Goal: Task Accomplishment & Management: Manage account settings

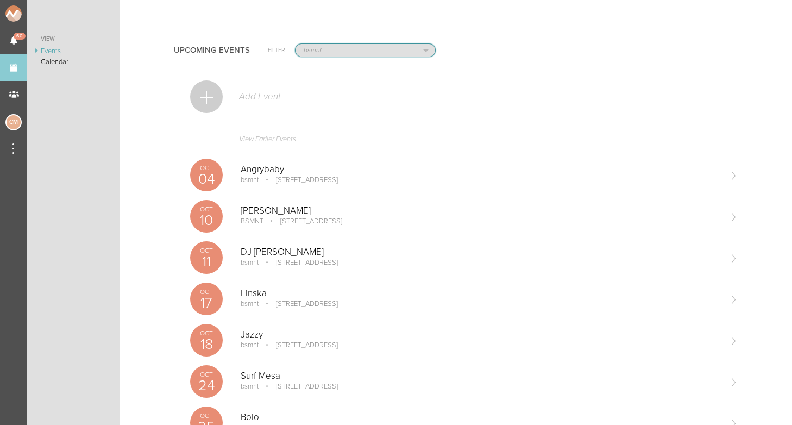
select select "1919"
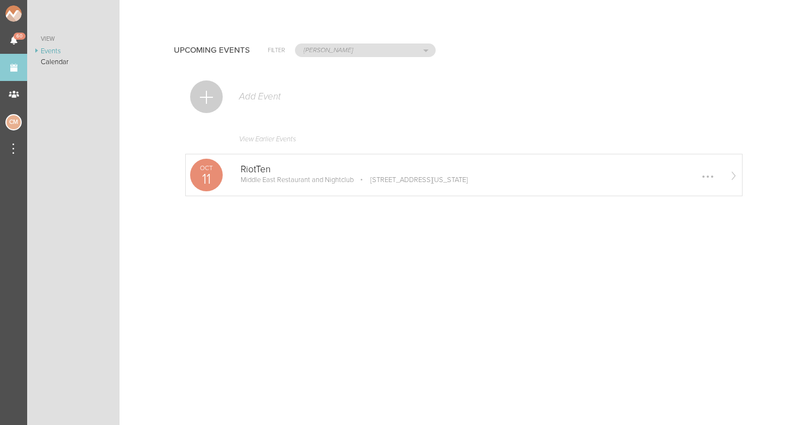
click at [258, 180] on p "Middle East Restaurant and Nightclub" at bounding box center [296, 179] width 113 height 9
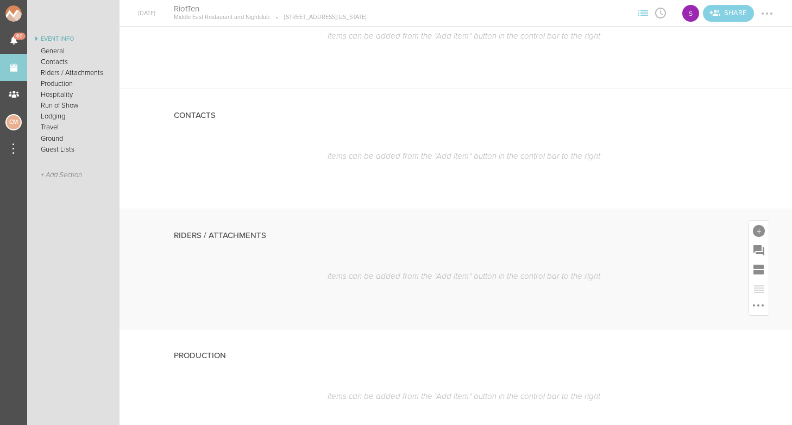
scroll to position [97, 0]
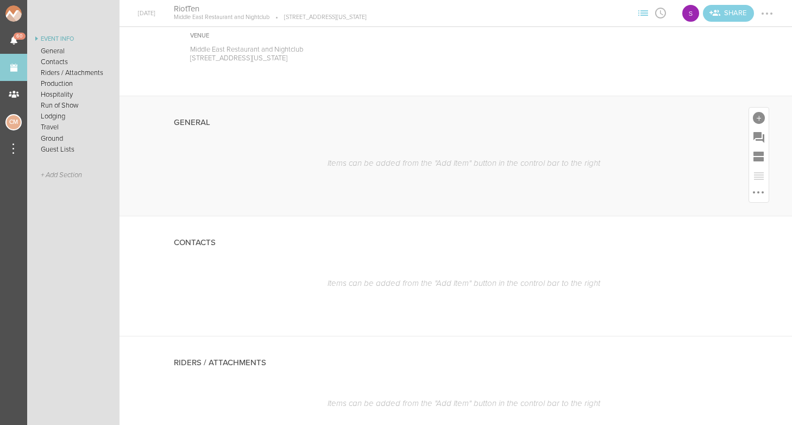
click at [358, 138] on div "General" at bounding box center [456, 121] width 564 height 51
click at [761, 117] on div at bounding box center [758, 118] width 12 height 12
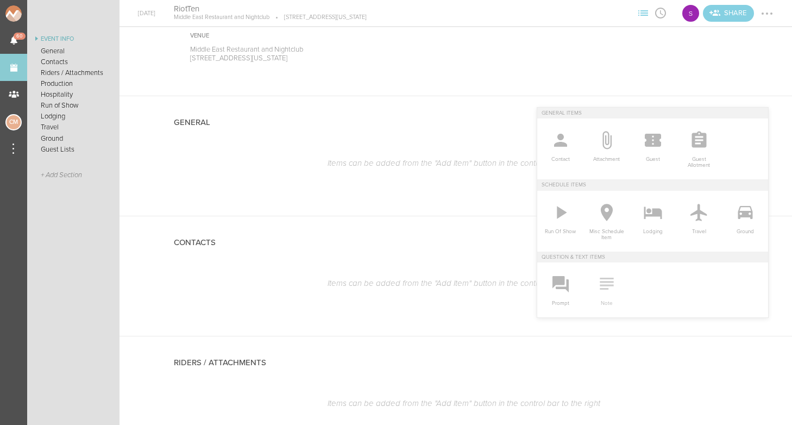
click at [605, 284] on icon at bounding box center [606, 283] width 14 height 12
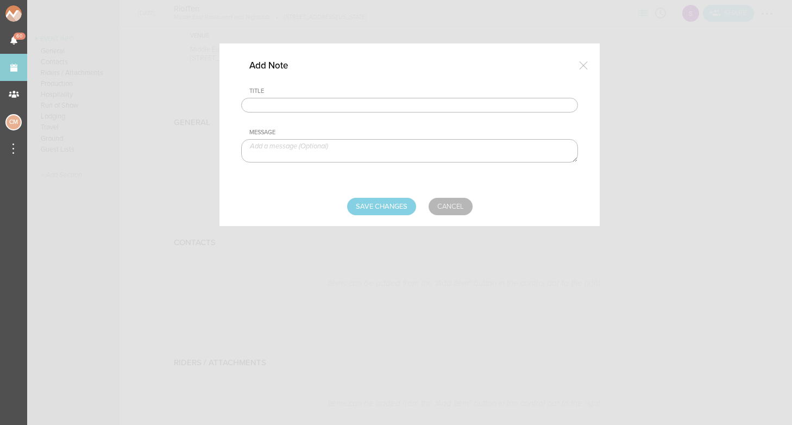
click at [345, 105] on input "text" at bounding box center [409, 105] width 337 height 15
type input "Travel Party"
click at [330, 149] on textarea at bounding box center [409, 150] width 337 height 23
paste textarea "[PERSON_NAME] ([PERSON_NAME])"
drag, startPoint x: 332, startPoint y: 147, endPoint x: 292, endPoint y: 147, distance: 40.2
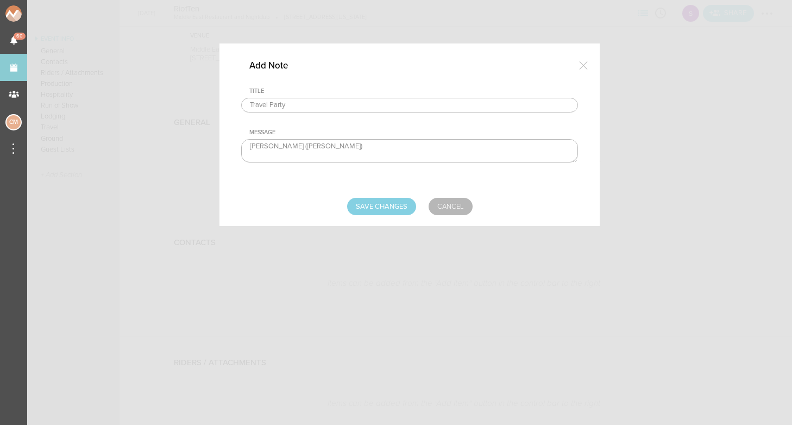
click at [292, 147] on textarea "[PERSON_NAME] ([PERSON_NAME])" at bounding box center [409, 150] width 337 height 23
type textarea "[PERSON_NAME] - Artist ([GEOGRAPHIC_DATA])"
click at [401, 203] on input "Save Changes" at bounding box center [381, 206] width 69 height 17
type input "Saving..."
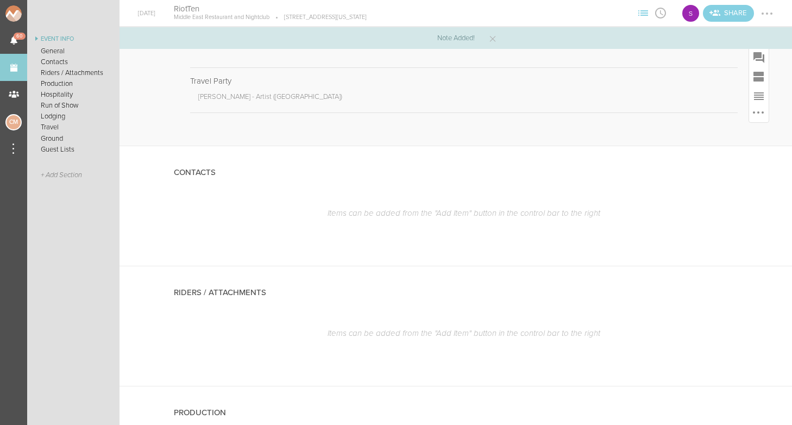
scroll to position [182, 0]
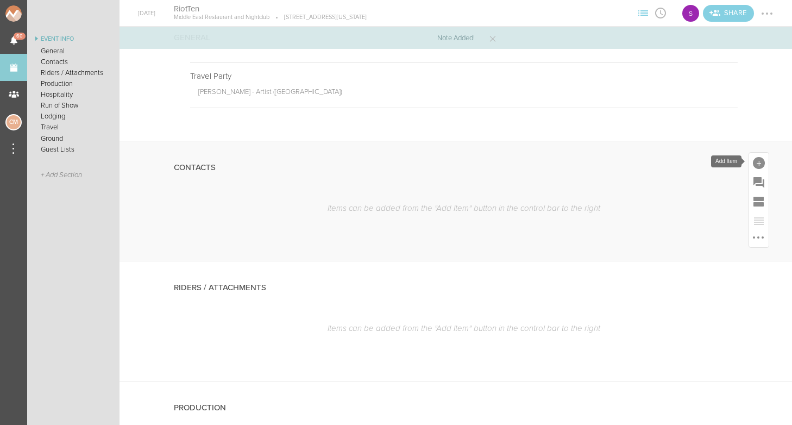
click at [758, 164] on div at bounding box center [758, 163] width 12 height 12
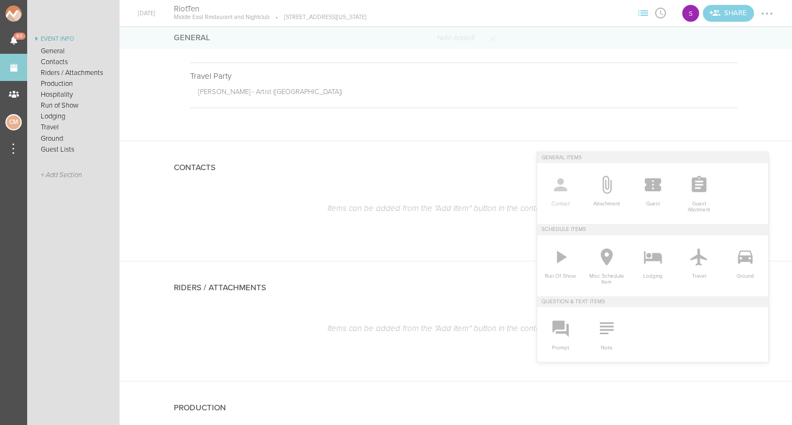
click at [562, 183] on icon at bounding box center [560, 184] width 13 height 13
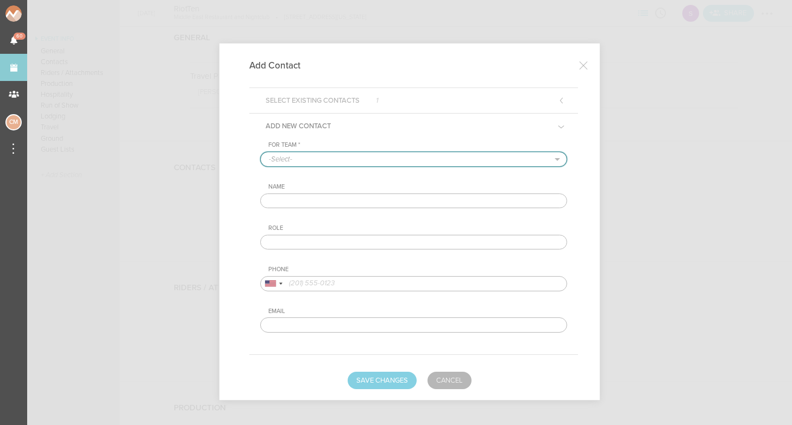
select select "1919"
paste input "[PERSON_NAME] ([PERSON_NAME])"
drag, startPoint x: 344, startPoint y: 200, endPoint x: 311, endPoint y: 201, distance: 33.1
click at [311, 201] on input "[PERSON_NAME] ([PERSON_NAME])" at bounding box center [413, 200] width 307 height 15
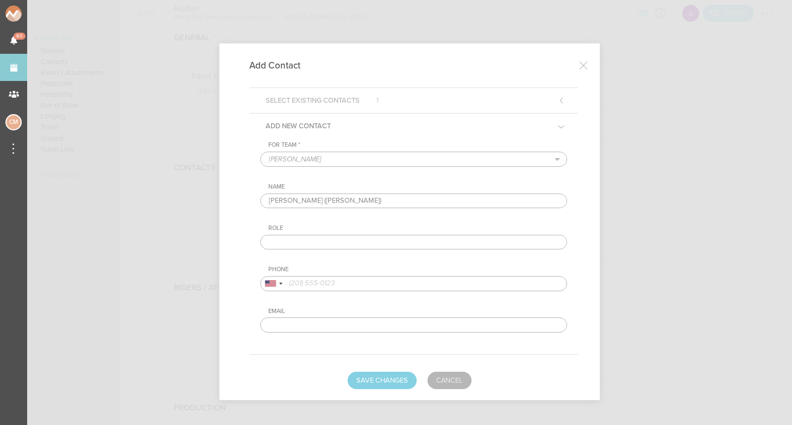
drag, startPoint x: 309, startPoint y: 201, endPoint x: 369, endPoint y: 201, distance: 59.2
click at [369, 201] on input "[PERSON_NAME] ([PERSON_NAME])" at bounding box center [413, 200] width 307 height 15
type input "[PERSON_NAME]"
click at [328, 240] on input "text" at bounding box center [413, 242] width 307 height 15
type input "Artist ([GEOGRAPHIC_DATA])"
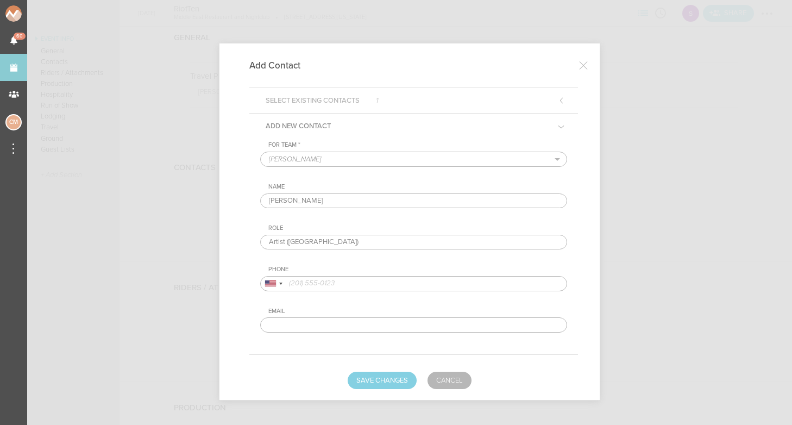
click at [303, 280] on input "tel" at bounding box center [413, 283] width 307 height 15
paste input "[PHONE_NUMBER]‬"
click at [288, 283] on input "[PHONE_NUMBER]‬" at bounding box center [413, 283] width 307 height 15
type input "[PHONE_NUMBER]‬"
click at [385, 378] on button "Save Changes" at bounding box center [381, 379] width 69 height 17
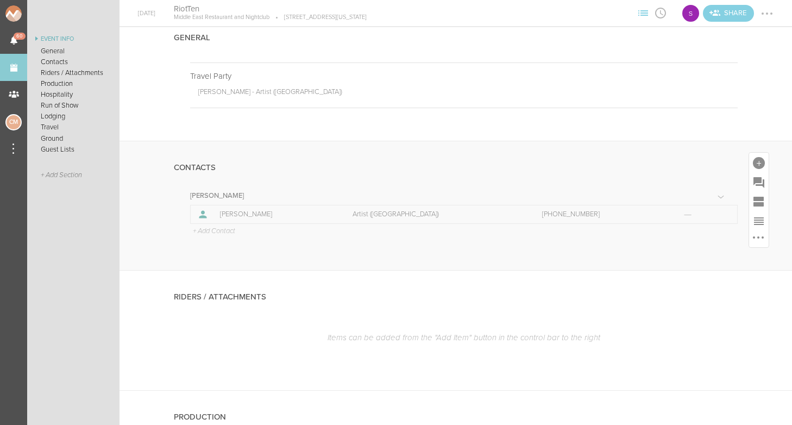
click at [210, 229] on p "+ Add Contact" at bounding box center [213, 231] width 43 height 9
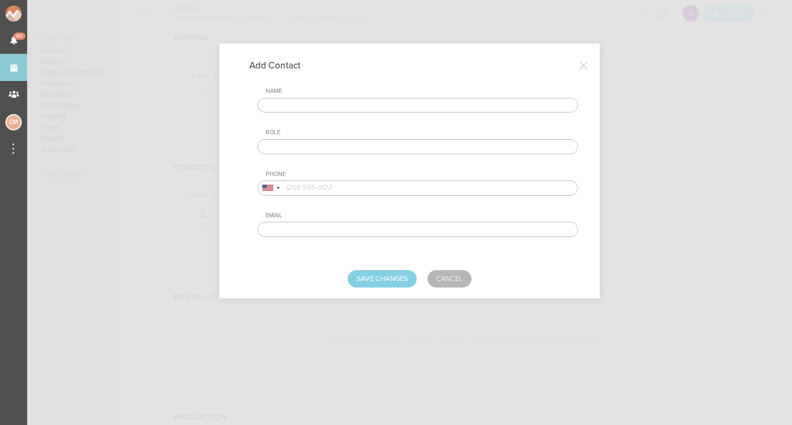
paste input "[PERSON_NAME]"
type input "[PERSON_NAME]"
click at [287, 147] on input "text" at bounding box center [417, 146] width 320 height 15
type input "MGMT (Not On Site)"
click at [324, 189] on input "tel" at bounding box center [417, 187] width 320 height 15
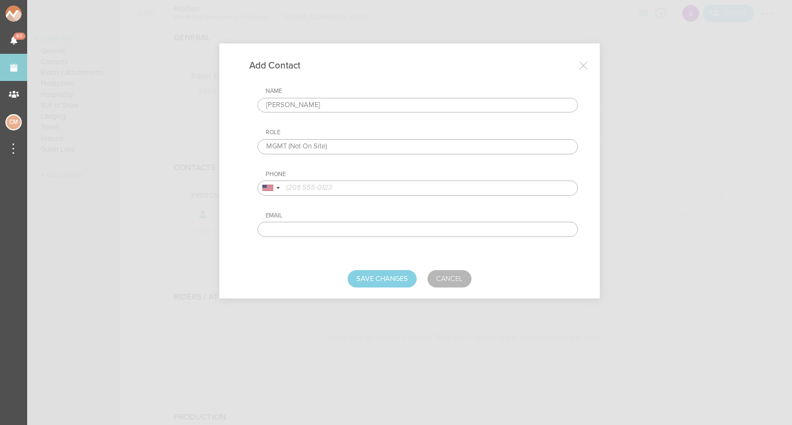
paste input "[PHONE_NUMBER]"
type input "[PHONE_NUMBER]"
click at [392, 303] on div "Add Contact Name [PERSON_NAME] Role MGMT (Not On Site) Phone [GEOGRAPHIC_DATA] …" at bounding box center [409, 186] width 380 height 287
click at [388, 282] on button "Save Changes" at bounding box center [381, 278] width 69 height 17
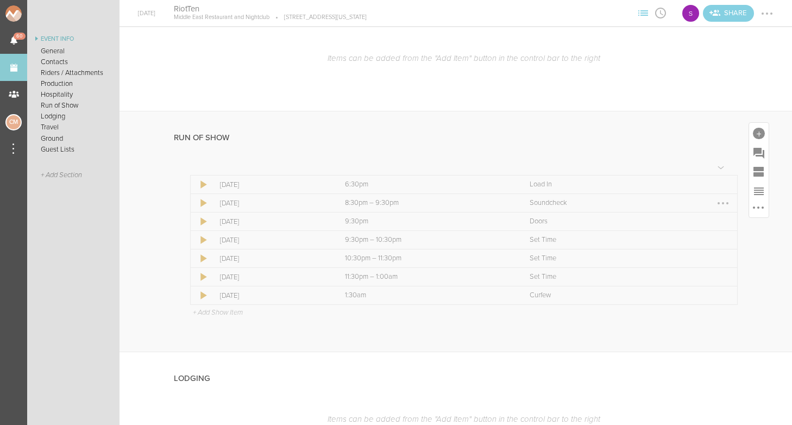
scroll to position [720, 0]
click at [725, 238] on div at bounding box center [722, 239] width 17 height 17
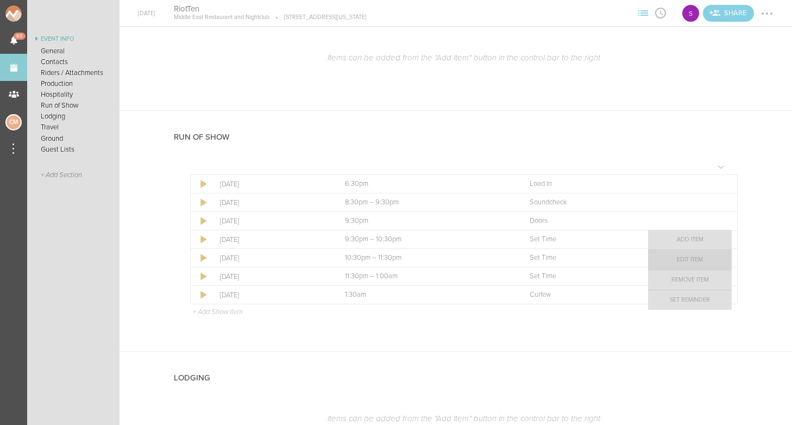
click at [701, 258] on link "Edit Item" at bounding box center [690, 260] width 84 height 20
select select "Set Time"
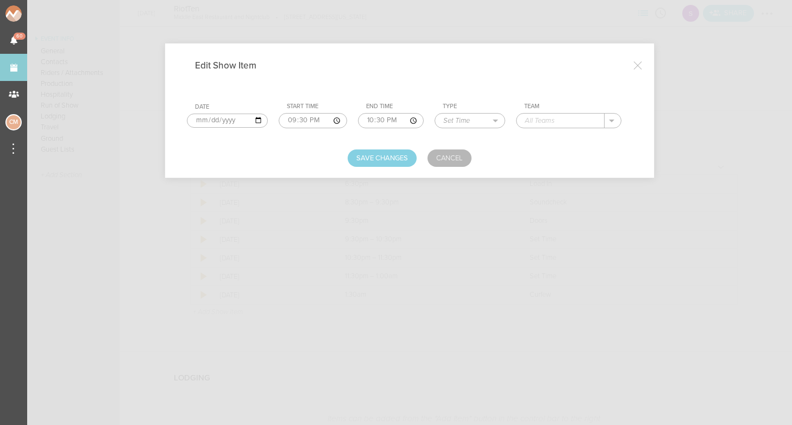
click at [517, 119] on input "text" at bounding box center [560, 120] width 88 height 14
type input "K1N"
click at [379, 159] on button "Save Changes" at bounding box center [381, 157] width 69 height 17
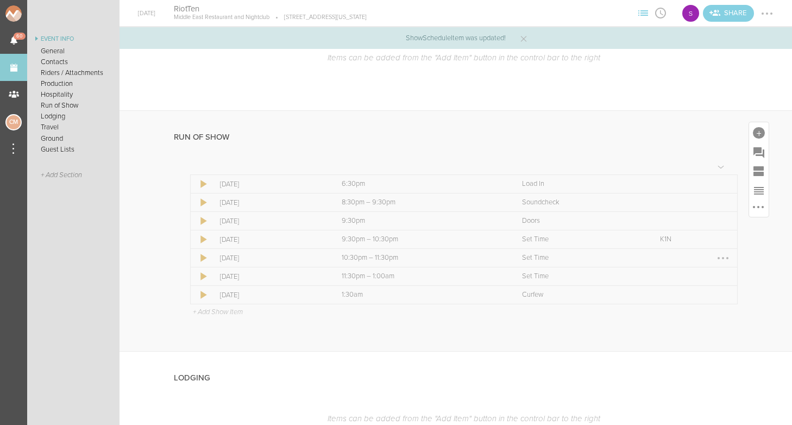
click at [720, 257] on div at bounding box center [722, 257] width 17 height 17
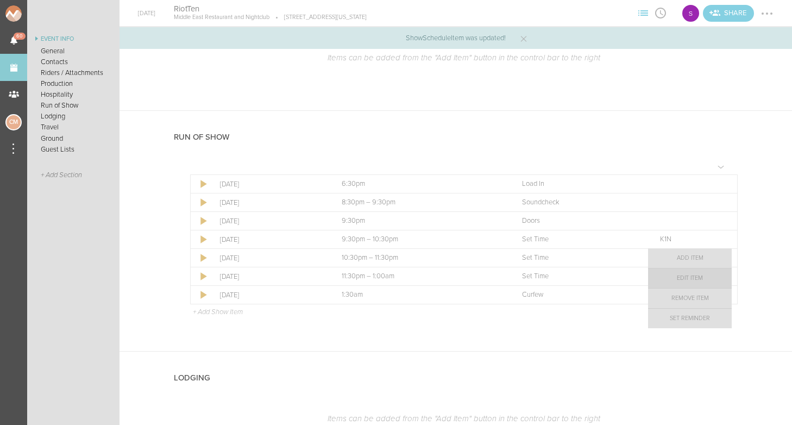
click at [694, 278] on link "Edit Item" at bounding box center [690, 278] width 84 height 20
select select "Set Time"
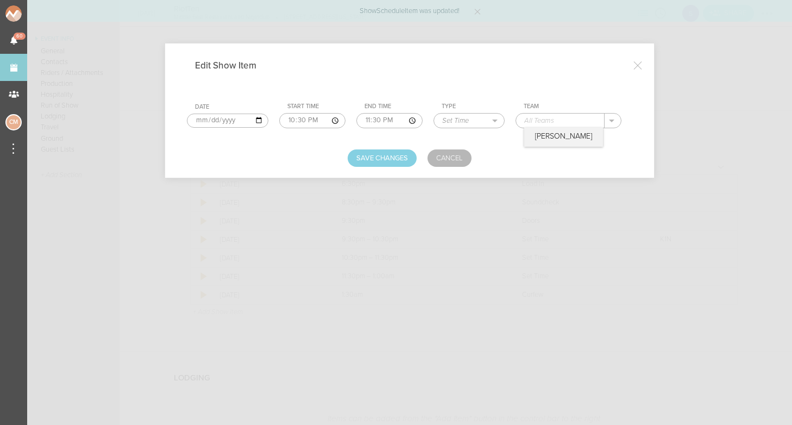
click at [537, 123] on input "text" at bounding box center [560, 120] width 88 height 14
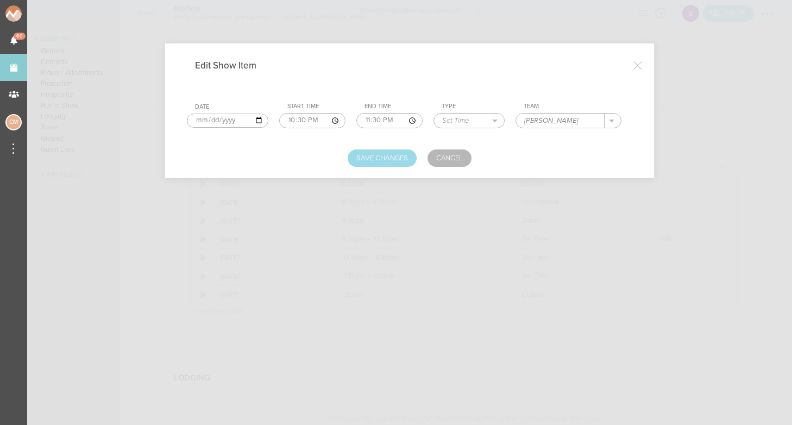
type input "[PERSON_NAME]"
click at [396, 160] on button "Save Changes" at bounding box center [381, 157] width 69 height 17
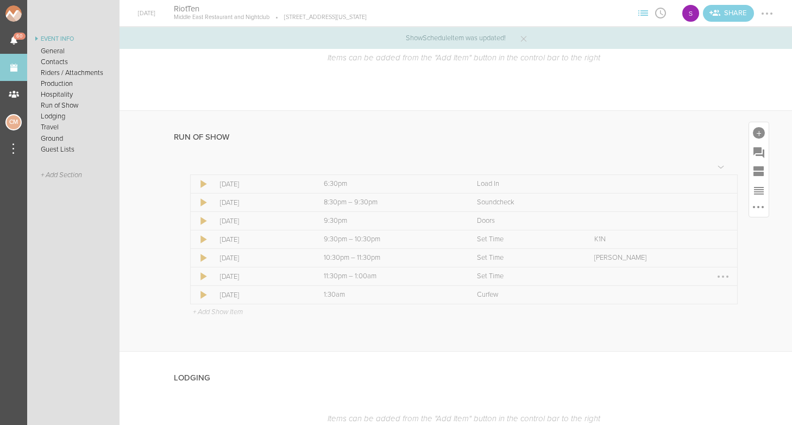
click at [721, 273] on div at bounding box center [722, 276] width 17 height 17
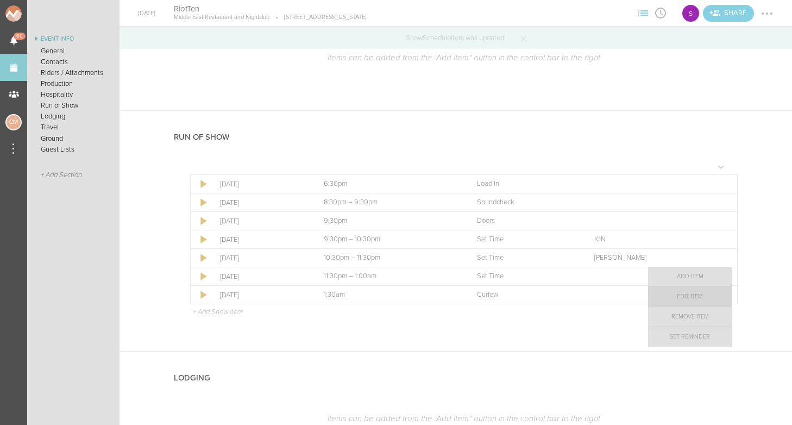
click at [693, 300] on link "Edit Item" at bounding box center [690, 297] width 84 height 20
select select "Set Time"
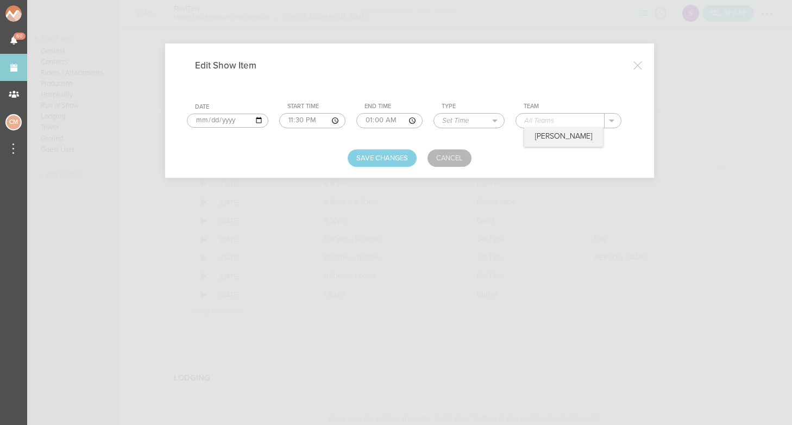
click at [538, 124] on input "text" at bounding box center [560, 120] width 88 height 14
type input "RiotTen"
click at [393, 155] on button "Save Changes" at bounding box center [381, 157] width 69 height 17
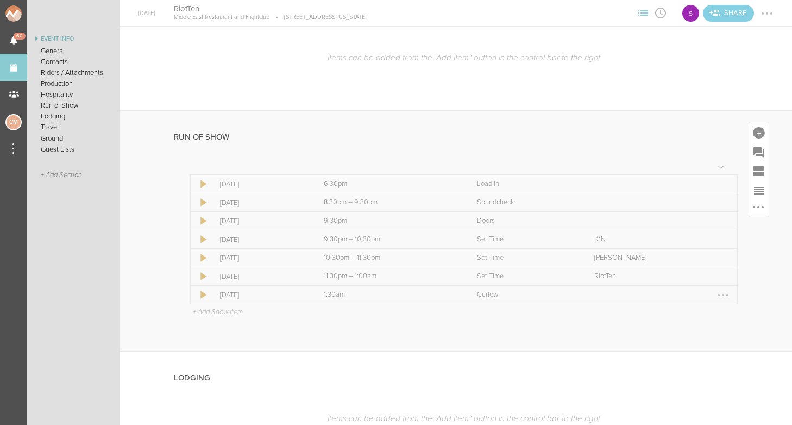
click at [723, 292] on div at bounding box center [722, 294] width 17 height 17
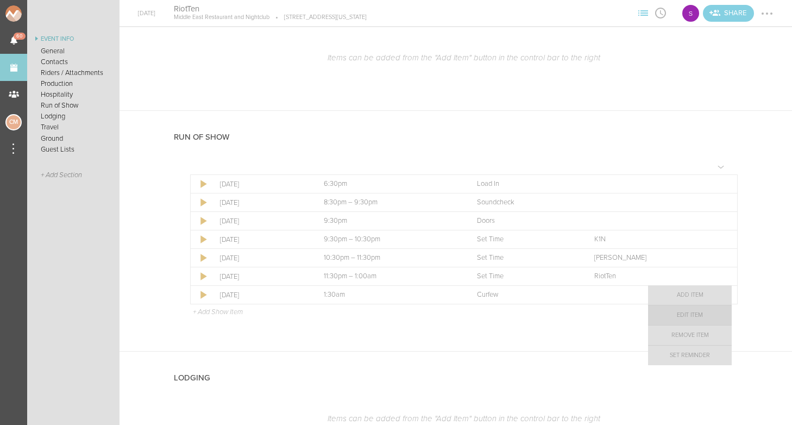
click at [688, 314] on link "Edit Item" at bounding box center [690, 315] width 84 height 20
select select "Curfew"
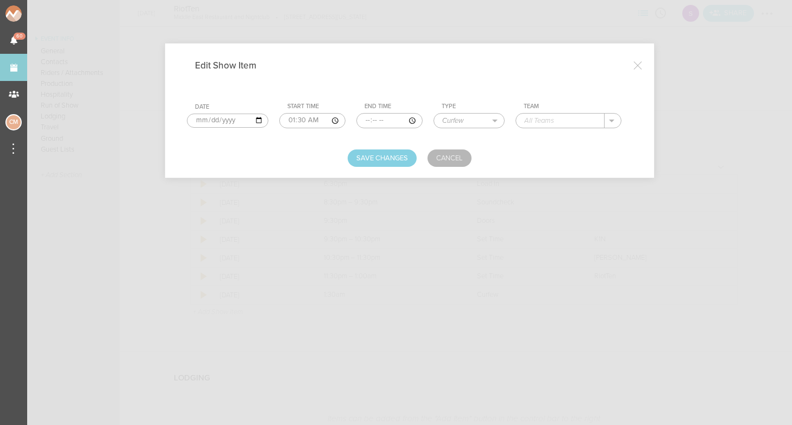
click at [279, 118] on input "01:30" at bounding box center [312, 120] width 66 height 15
click at [294, 120] on input "01:30" at bounding box center [312, 120] width 66 height 15
click at [305, 120] on input "01:15" at bounding box center [312, 120] width 66 height 15
type input "01:15"
click at [368, 155] on button "Save Changes" at bounding box center [381, 157] width 69 height 17
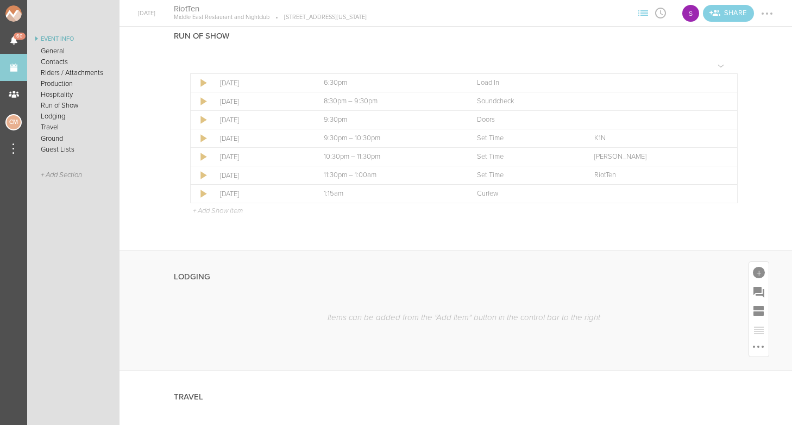
scroll to position [840, 0]
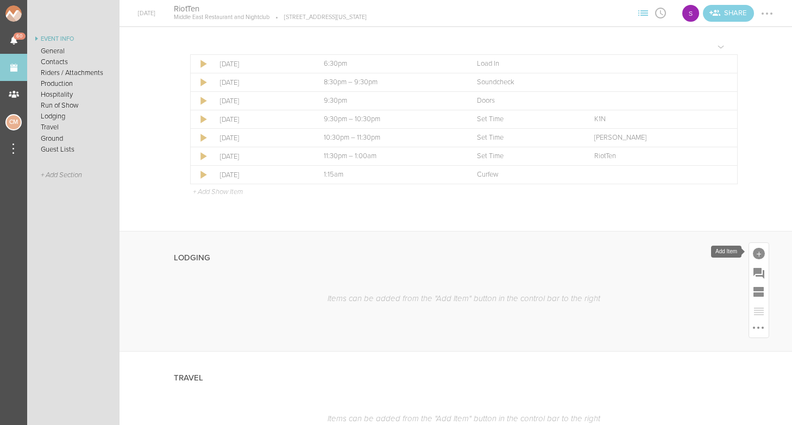
click at [764, 251] on div at bounding box center [759, 253] width 20 height 20
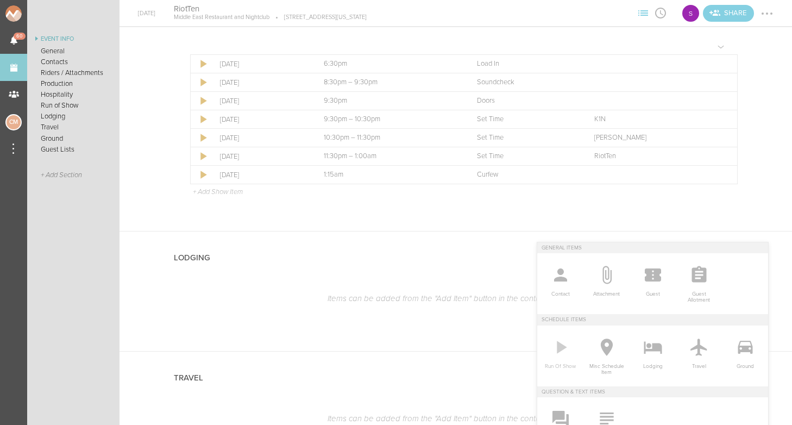
scroll to position [888, 0]
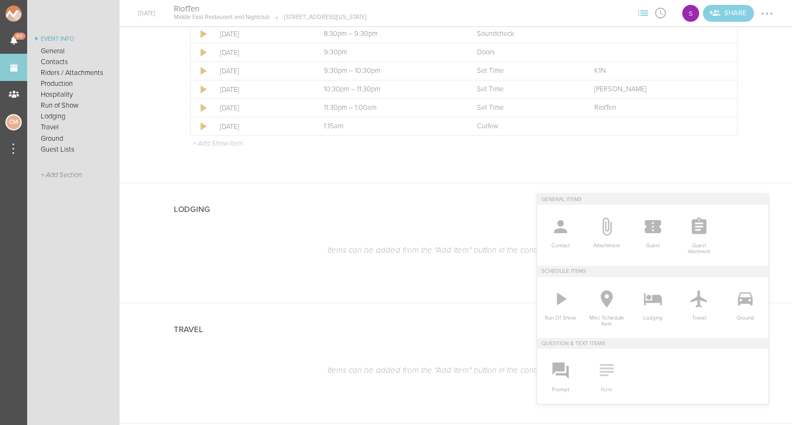
click at [601, 372] on icon at bounding box center [607, 370] width 22 height 22
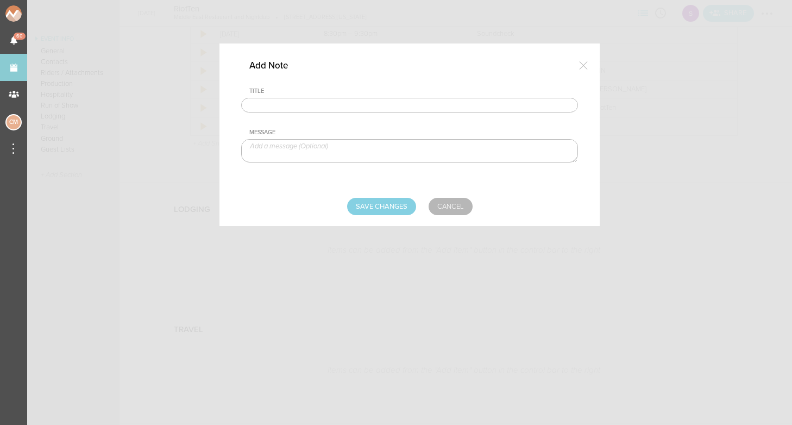
click at [376, 110] on input "text" at bounding box center [409, 105] width 337 height 15
type input "Lodging / Ground"
click at [360, 154] on textarea at bounding box center [409, 150] width 337 height 23
click at [291, 147] on textarea "$200 buyout to be sent with final payment" at bounding box center [409, 150] width 337 height 23
type textarea "$200 buyout (RiotTen) to be sent with final payment"
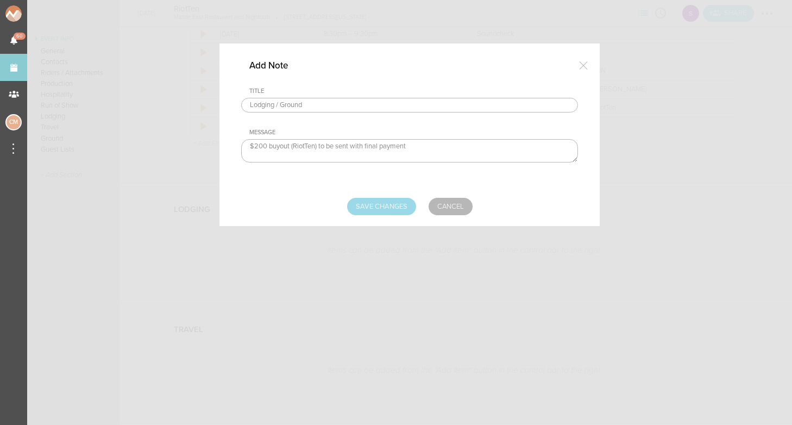
click at [384, 198] on input "Save Changes" at bounding box center [381, 206] width 69 height 17
type input "Saving..."
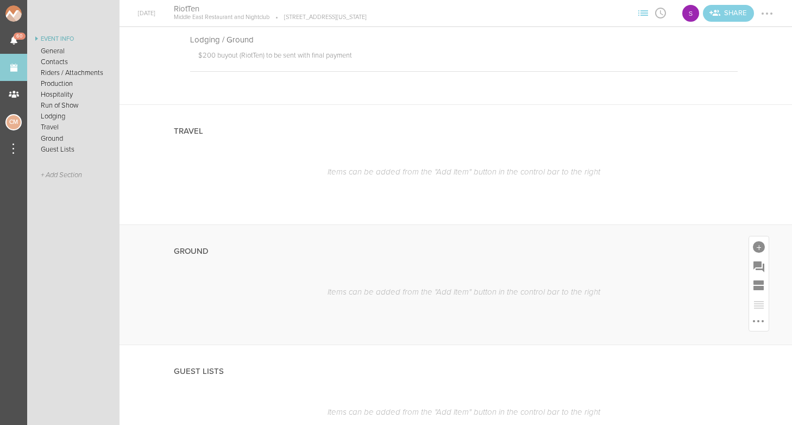
scroll to position [1097, 0]
click at [767, 129] on div at bounding box center [759, 126] width 20 height 20
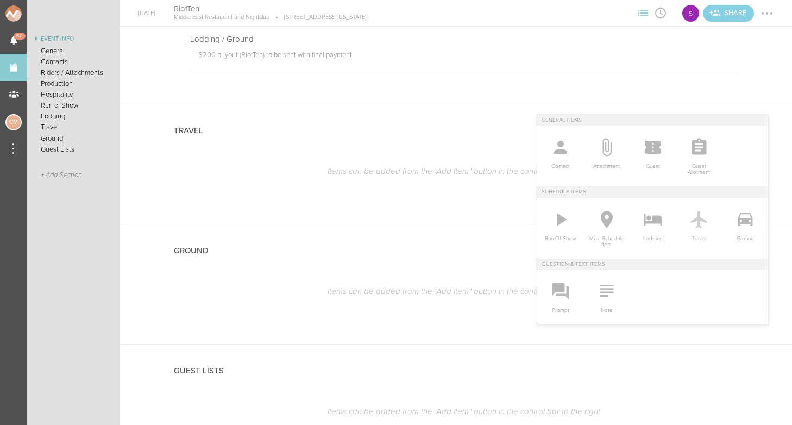
click at [698, 223] on icon at bounding box center [698, 219] width 16 height 17
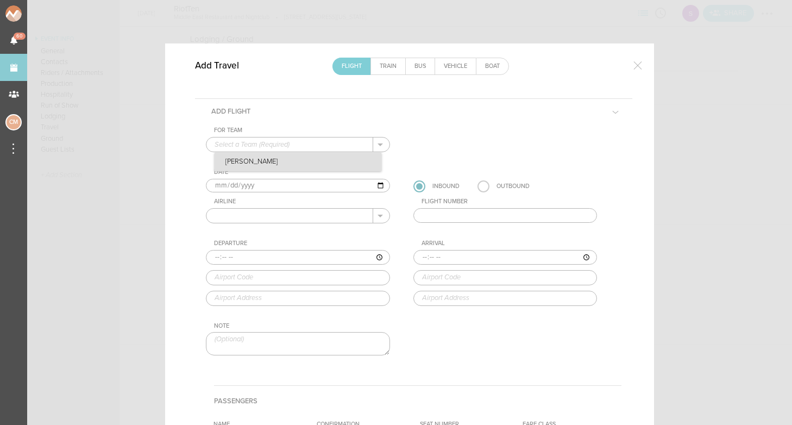
click at [269, 163] on p "[PERSON_NAME]" at bounding box center [297, 162] width 167 height 18
type input "[PERSON_NAME]"
click at [242, 212] on input "text" at bounding box center [289, 215] width 167 height 14
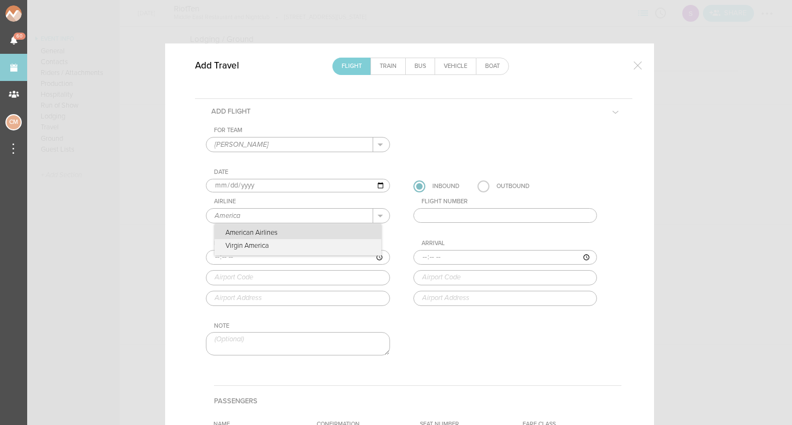
click at [309, 229] on p "American Airlines" at bounding box center [297, 231] width 167 height 15
type input "American Airlines"
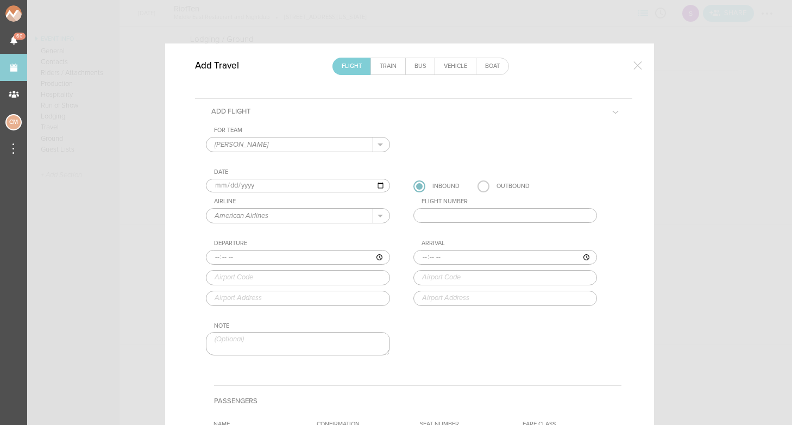
click at [215, 255] on input "time" at bounding box center [298, 257] width 184 height 15
click at [230, 252] on input "time" at bounding box center [298, 257] width 184 height 15
click at [244, 255] on input "time" at bounding box center [298, 257] width 184 height 15
type input "08:00"
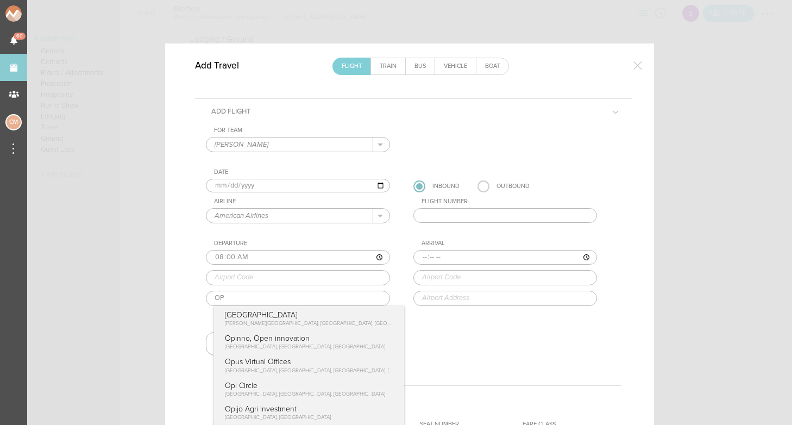
type input "O"
click at [331, 345] on div "For Team [PERSON_NAME] + Add New Team [PERSON_NAME] . [PERSON_NAME] Date [DATE]…" at bounding box center [413, 250] width 415 height 248
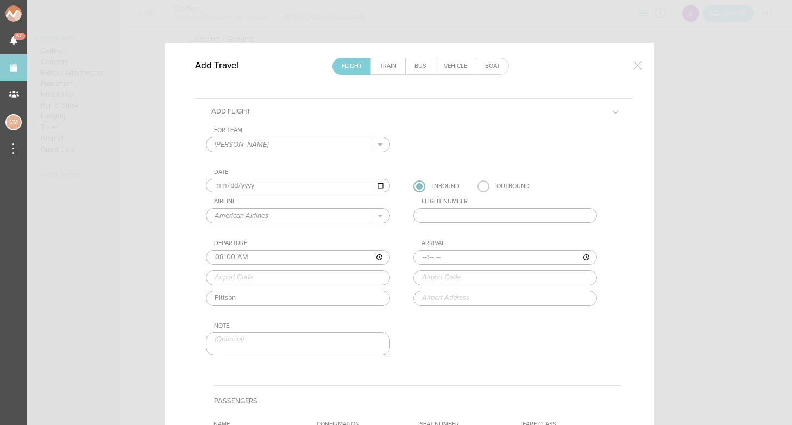
type input "[STREET_ADDRESS]"
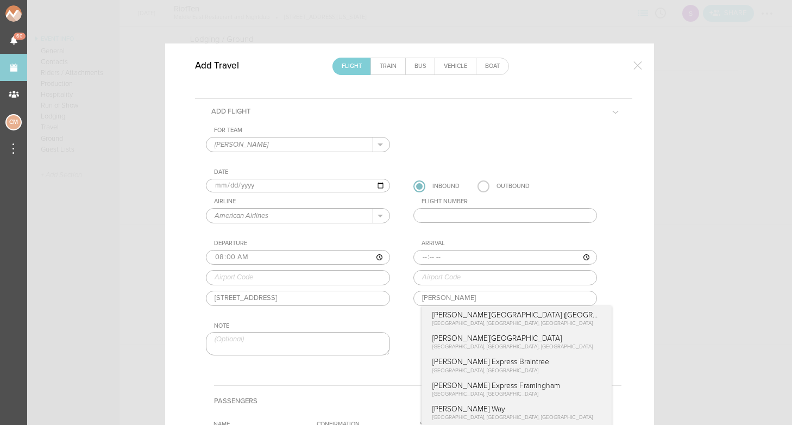
click at [483, 318] on div "For Team [PERSON_NAME] + Add New Team [PERSON_NAME] . [PERSON_NAME] Date [DATE]…" at bounding box center [413, 250] width 415 height 248
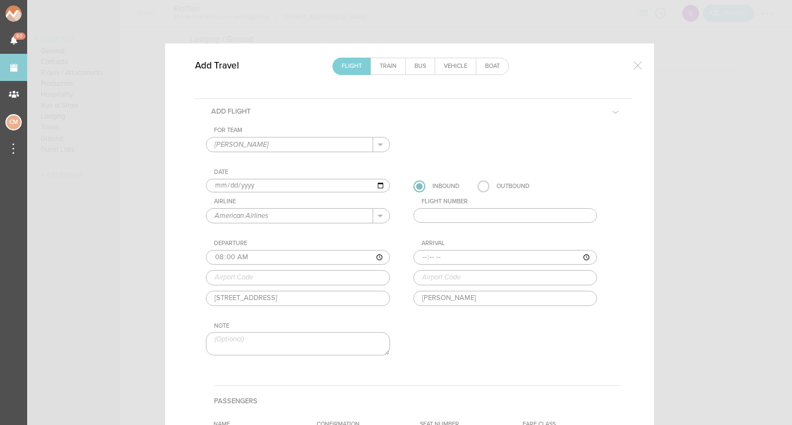
type input "[GEOGRAPHIC_DATA], [GEOGRAPHIC_DATA]"
click at [434, 257] on input "time" at bounding box center [505, 257] width 184 height 15
click at [476, 350] on div "For Team [PERSON_NAME] + Add New Team [PERSON_NAME] . [PERSON_NAME] Date [DATE]…" at bounding box center [413, 250] width 415 height 248
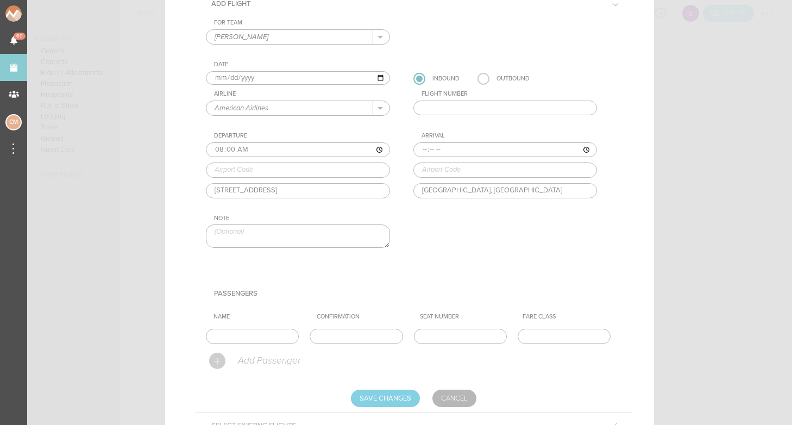
scroll to position [145, 0]
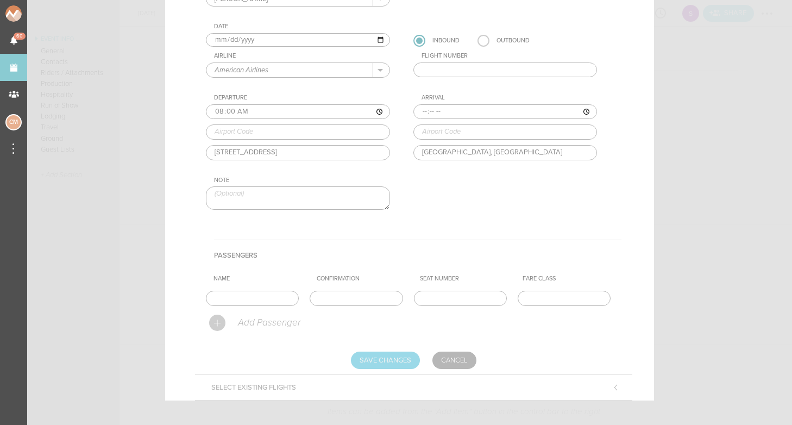
click at [394, 358] on input "Save Changes" at bounding box center [385, 359] width 69 height 17
click at [442, 109] on input "time" at bounding box center [505, 111] width 184 height 15
click at [451, 110] on input "time" at bounding box center [505, 111] width 184 height 15
click at [423, 111] on input "time" at bounding box center [505, 111] width 184 height 15
type input "12:24"
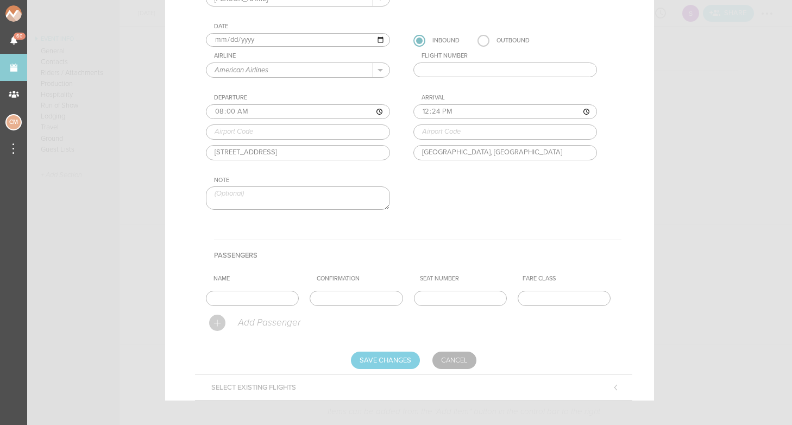
click at [454, 200] on div "For Team [PERSON_NAME] + Add New Team [PERSON_NAME] . [PERSON_NAME] Date [DATE]…" at bounding box center [413, 105] width 415 height 248
click at [391, 362] on input "Save Changes" at bounding box center [385, 359] width 69 height 17
type input "Saving..."
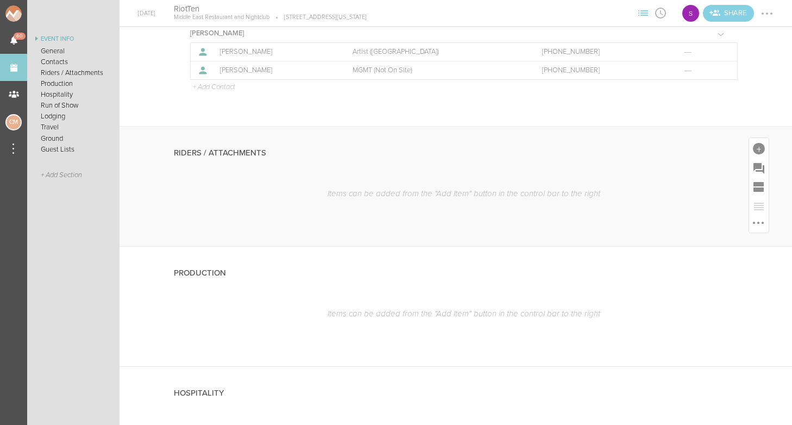
scroll to position [328, 0]
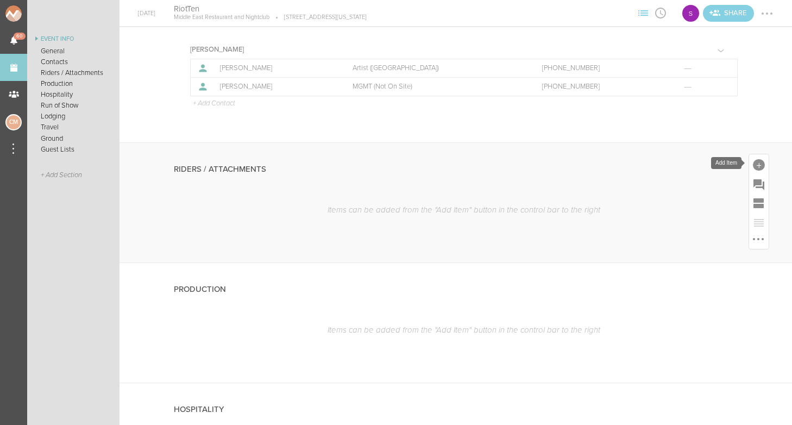
click at [758, 168] on div at bounding box center [758, 165] width 12 height 12
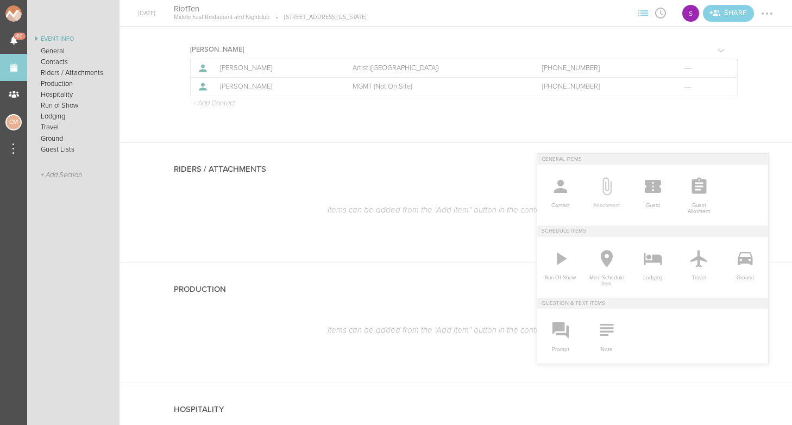
click at [603, 179] on icon at bounding box center [607, 186] width 22 height 22
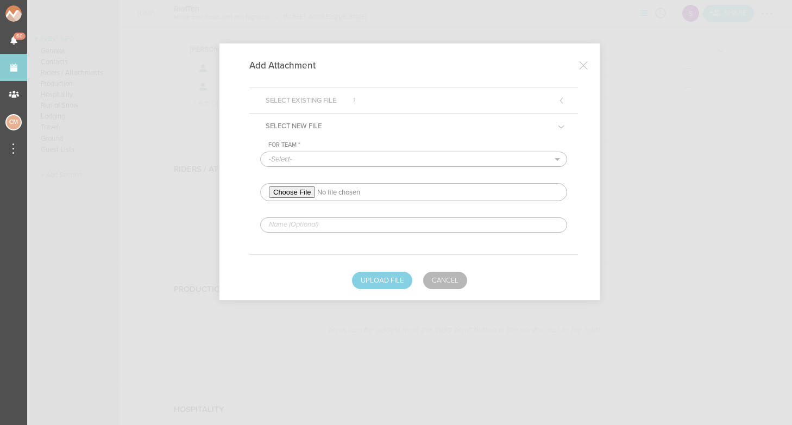
click at [285, 191] on input "file" at bounding box center [413, 192] width 307 height 18
type input "C:\fakepath\[PERSON_NAME] 2024 Rider [CURRENT].pdf"
click at [311, 222] on input "text" at bounding box center [413, 224] width 307 height 15
type input "REDLINED"
select select "1919"
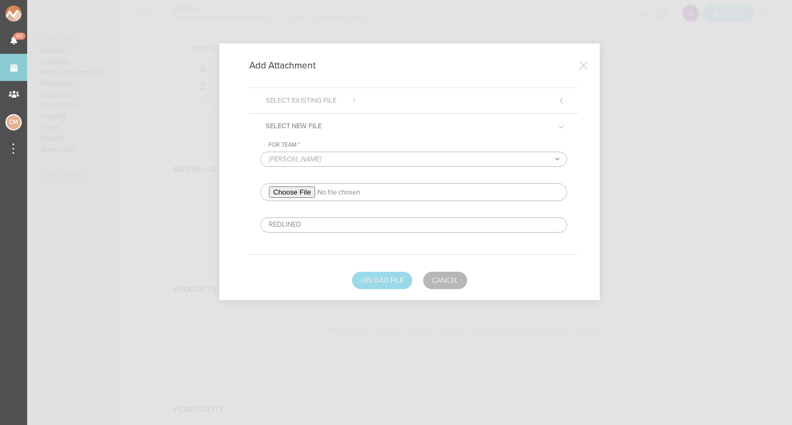
click at [371, 278] on button "Upload File" at bounding box center [382, 279] width 60 height 17
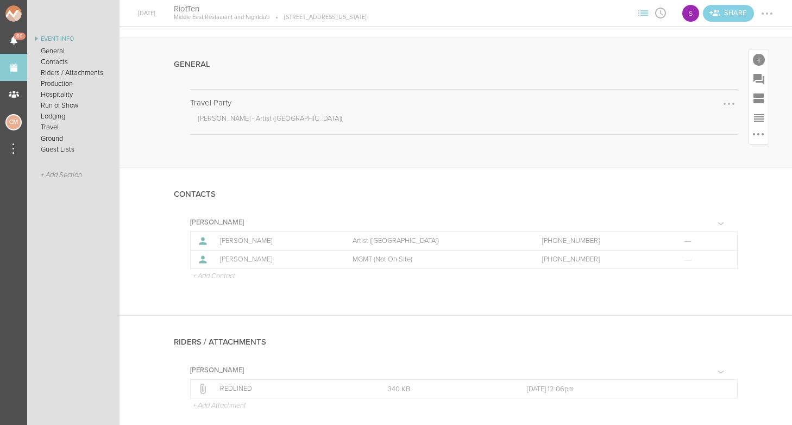
scroll to position [157, 0]
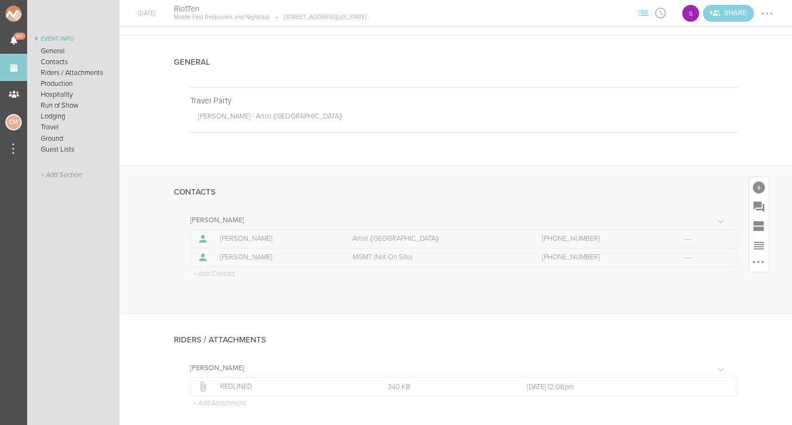
click at [198, 275] on p "+ Add Contact" at bounding box center [213, 274] width 43 height 9
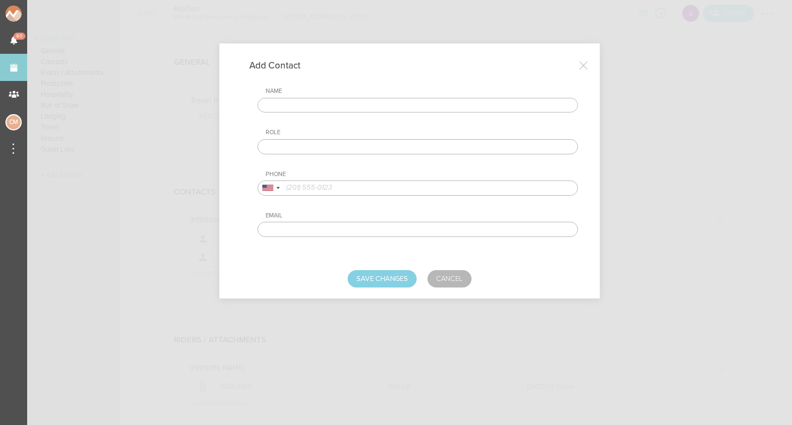
click at [290, 97] on div "Name" at bounding box center [417, 99] width 320 height 25
type input "[PERSON_NAME]"
click at [294, 145] on input "text" at bounding box center [417, 146] width 320 height 15
type input "DOS Contact"
click at [321, 189] on input "tel" at bounding box center [417, 187] width 320 height 15
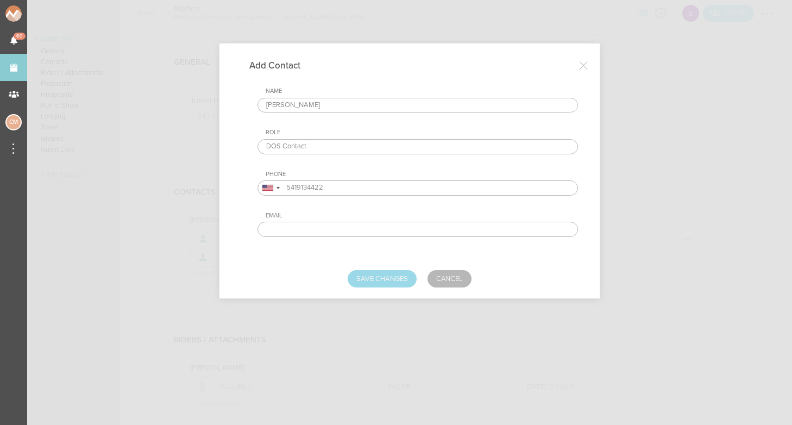
type input "5419134422"
click at [379, 280] on button "Save Changes" at bounding box center [381, 278] width 69 height 17
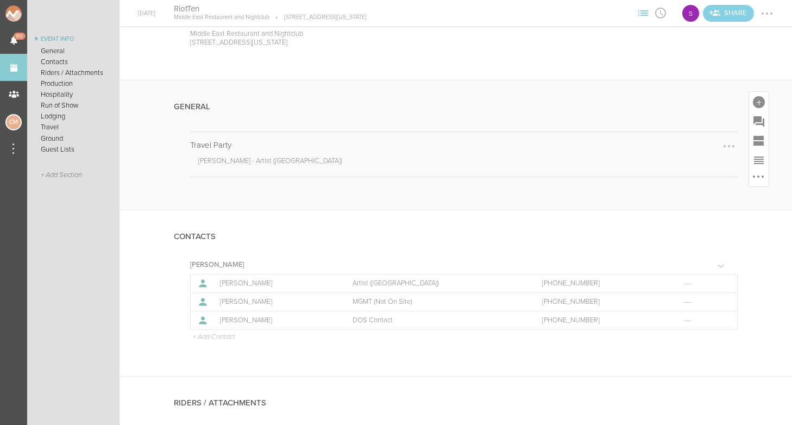
scroll to position [130, 0]
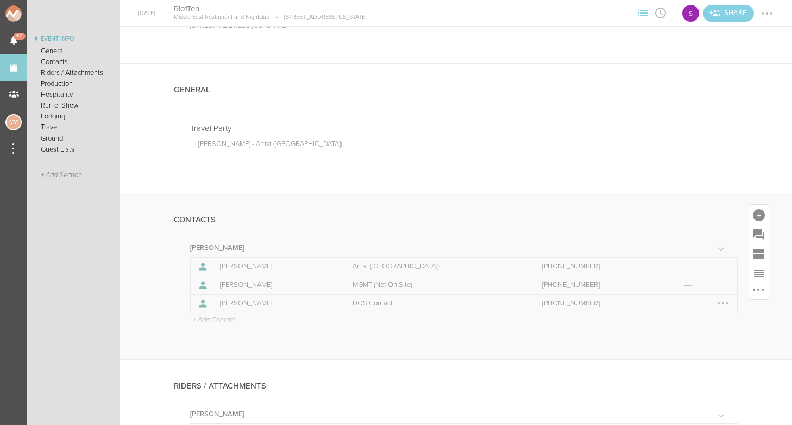
click at [725, 303] on div at bounding box center [722, 302] width 17 height 17
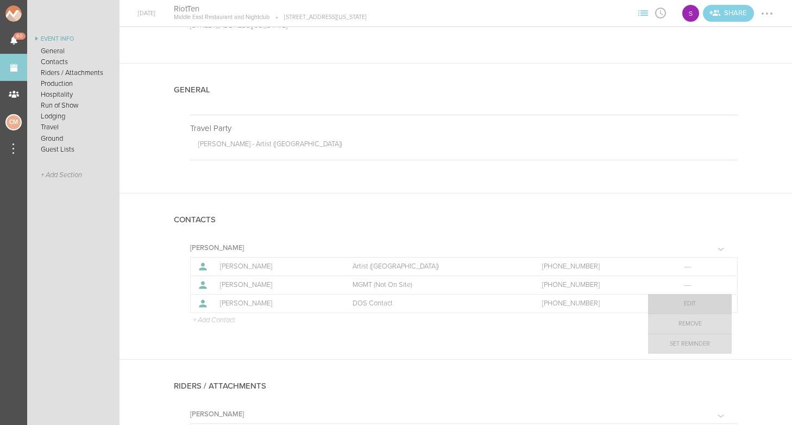
click at [702, 303] on link "Edit" at bounding box center [690, 304] width 84 height 20
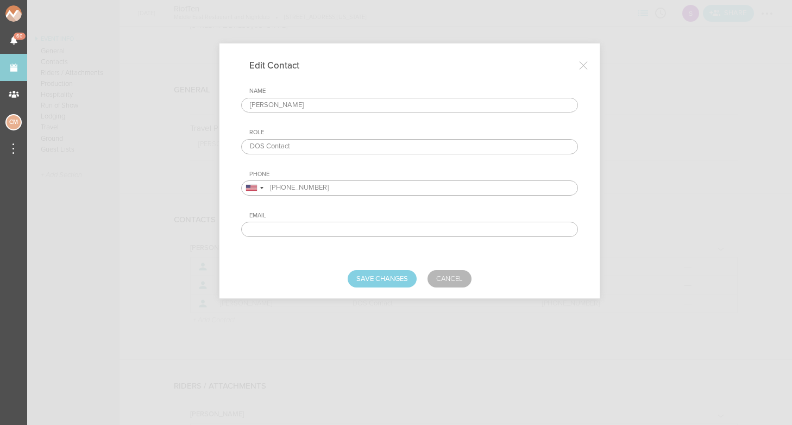
click at [250, 145] on input "DOS Contact" at bounding box center [409, 146] width 337 height 15
type input "Venue DOS Contact"
click at [374, 281] on button "Save Changes" at bounding box center [381, 278] width 69 height 17
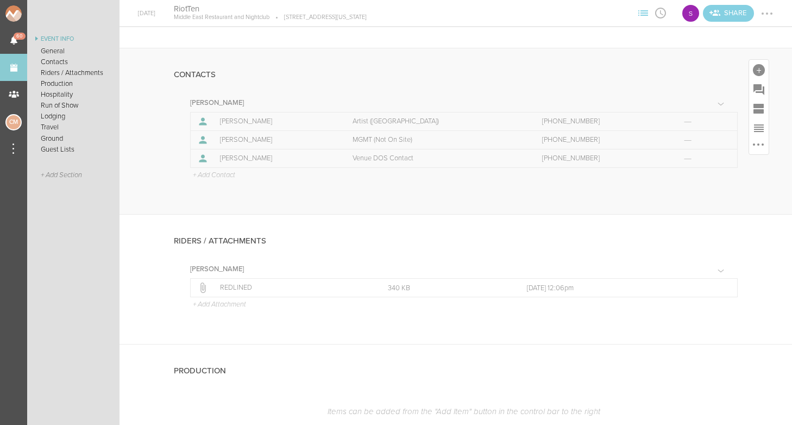
scroll to position [301, 0]
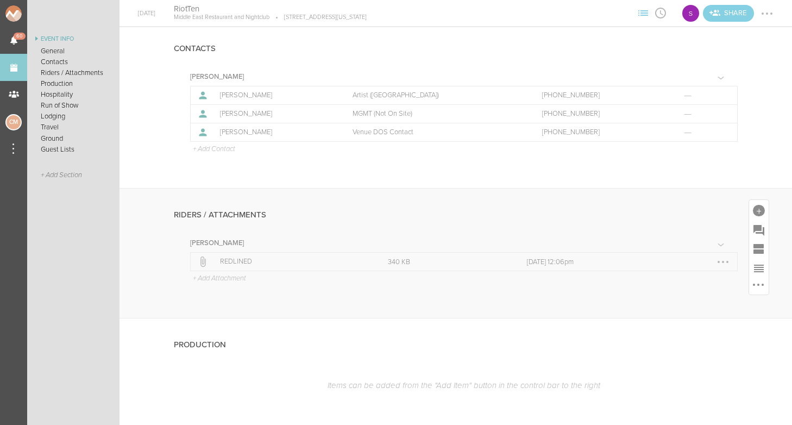
click at [725, 263] on div at bounding box center [722, 261] width 17 height 17
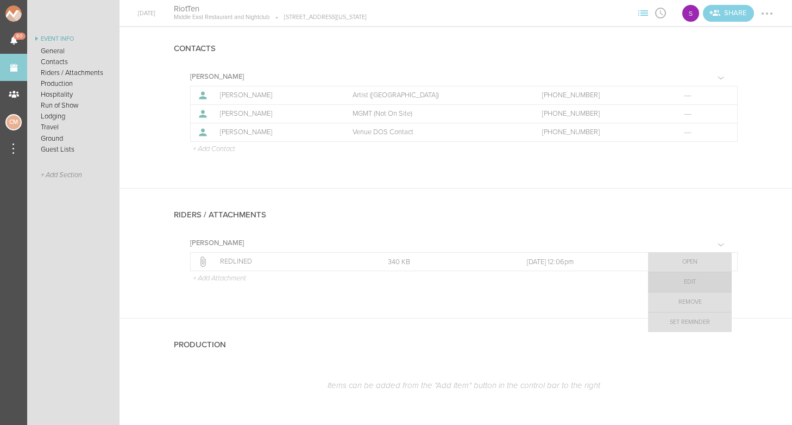
click at [705, 277] on link "Edit" at bounding box center [690, 282] width 84 height 20
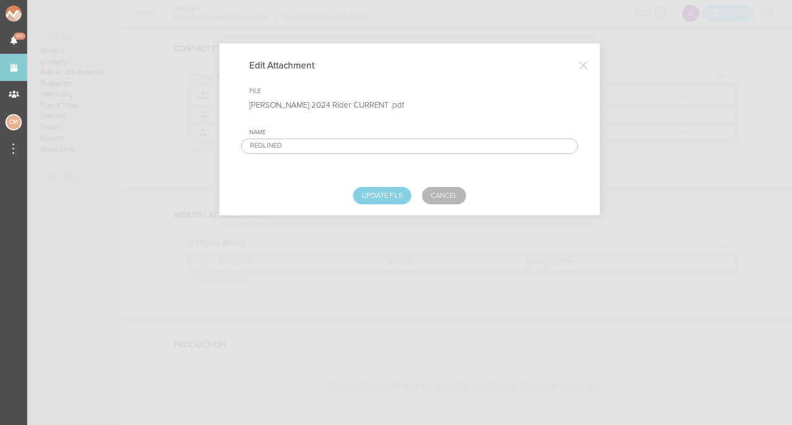
click at [320, 143] on input "REDLINED" at bounding box center [409, 145] width 337 height 15
type input "REDLINED - [PERSON_NAME]"
click at [378, 197] on button "Update File" at bounding box center [382, 195] width 58 height 17
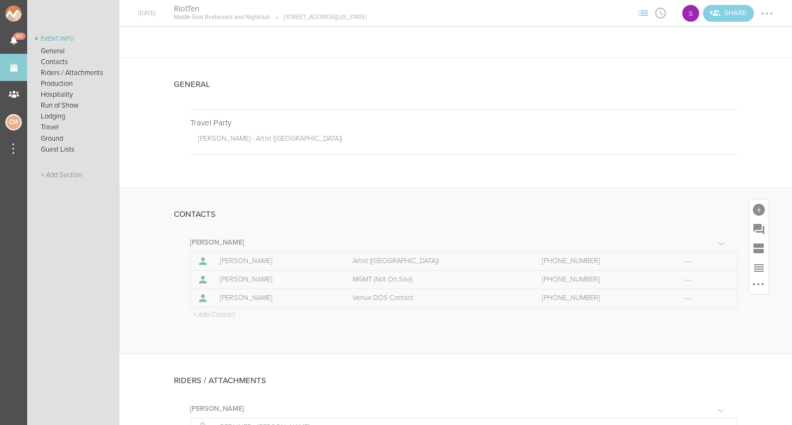
scroll to position [7, 0]
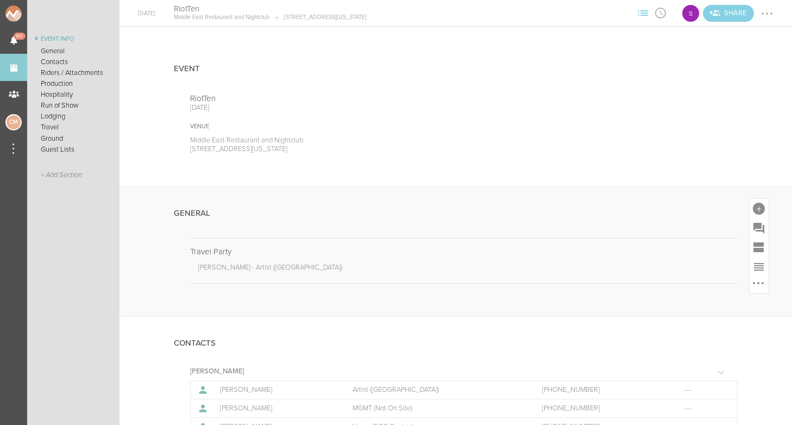
click at [687, 211] on div "General" at bounding box center [456, 212] width 564 height 51
click at [762, 209] on div at bounding box center [758, 208] width 12 height 12
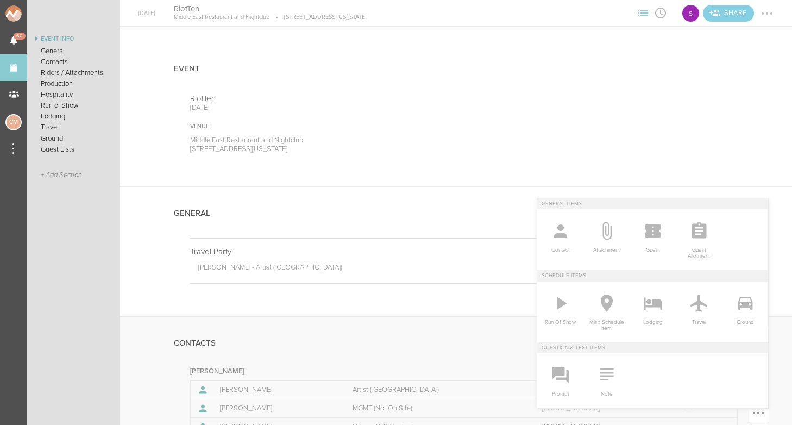
click at [602, 365] on icon at bounding box center [607, 374] width 22 height 22
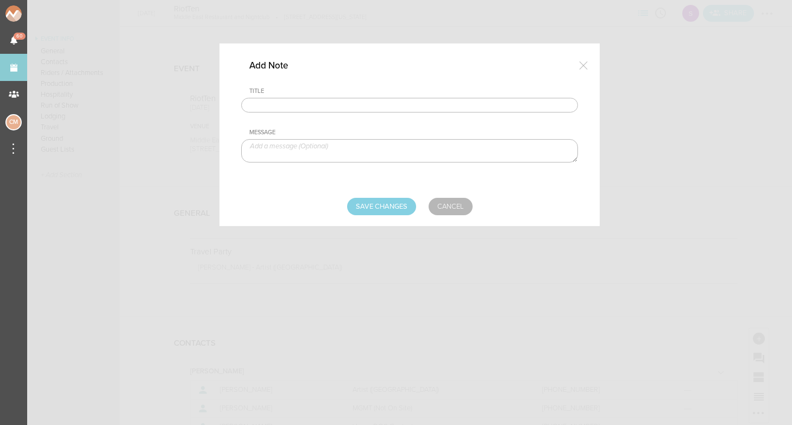
scroll to position [0, 0]
click at [313, 104] on input "text" at bounding box center [409, 105] width 337 height 15
type input "Visuals - [PERSON_NAME]"
click at [280, 148] on textarea at bounding box center [409, 150] width 337 height 23
paste textarea "[URL][DOMAIN_NAME]"
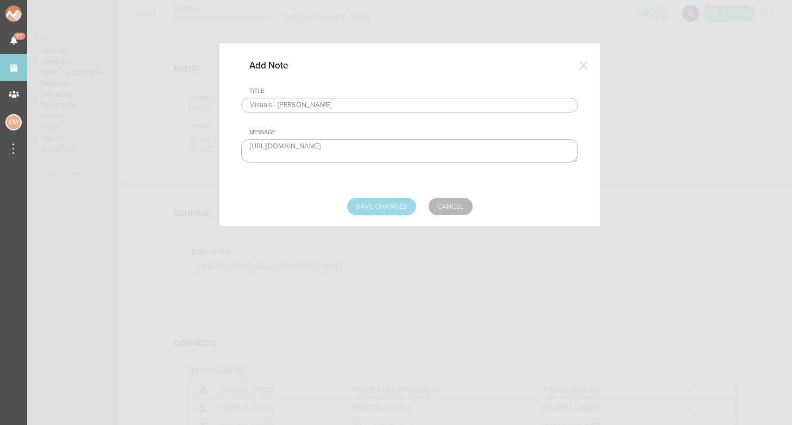
type textarea "[URL][DOMAIN_NAME]"
click at [389, 203] on input "Save Changes" at bounding box center [381, 206] width 69 height 17
type input "Saving..."
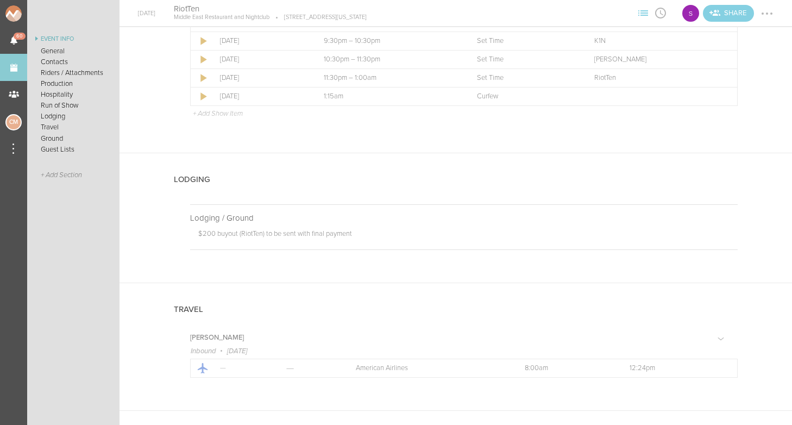
scroll to position [989, 0]
click at [727, 220] on div at bounding box center [728, 221] width 2 height 2
click at [702, 223] on link "Edit Note" at bounding box center [696, 220] width 84 height 20
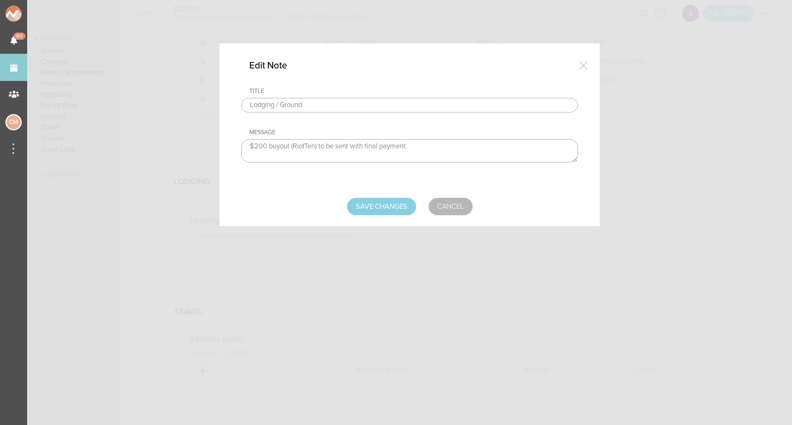
drag, startPoint x: 320, startPoint y: 147, endPoint x: 291, endPoint y: 147, distance: 29.3
click at [291, 147] on textarea "$200 buyout (RiotTen) to be sent with final payment" at bounding box center [409, 150] width 337 height 23
type textarea "$200 buyout to be sent with final payment"
click at [318, 106] on input "Lodging / Ground" at bounding box center [409, 105] width 337 height 15
type input "Lodging / Ground - RiotTen"
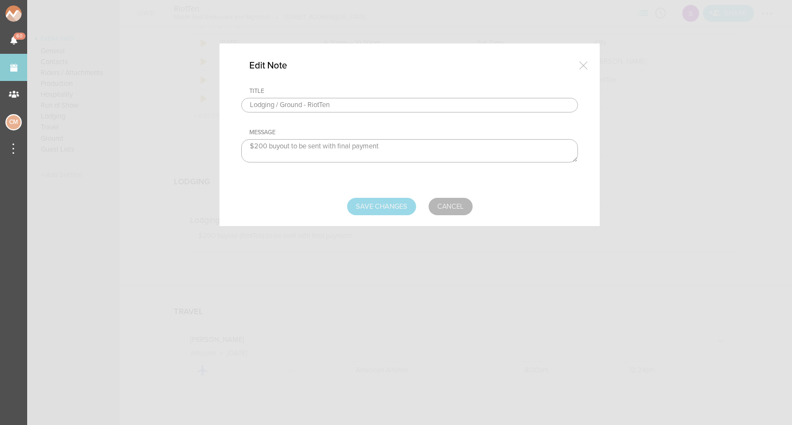
click at [371, 209] on input "Save Changes" at bounding box center [381, 206] width 69 height 17
type input "Saving..."
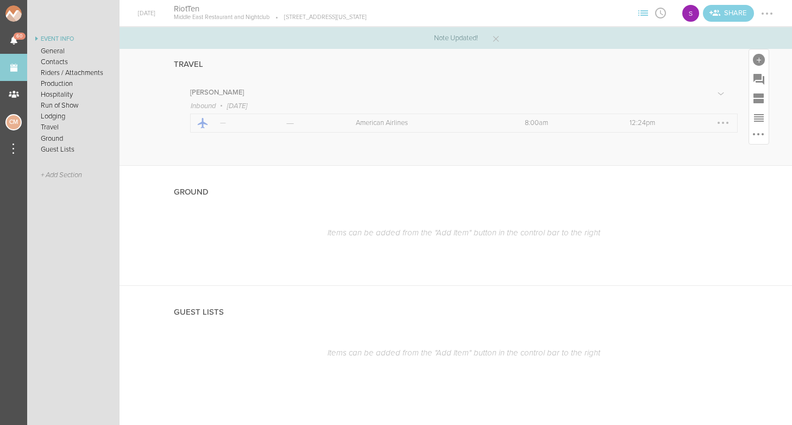
scroll to position [1236, 0]
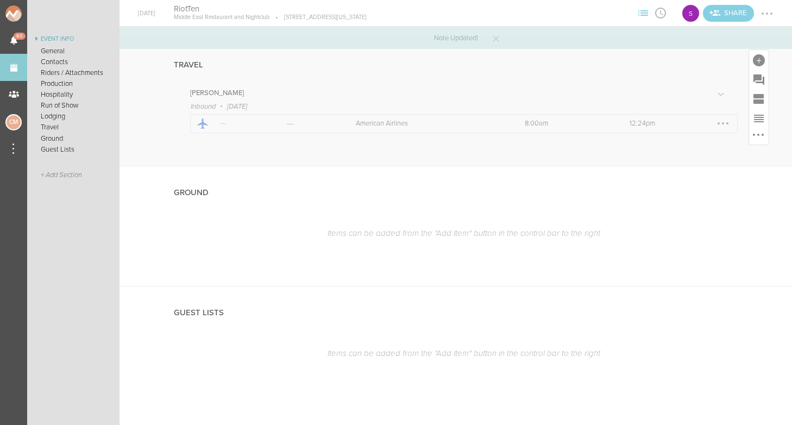
click at [722, 122] on div at bounding box center [722, 123] width 2 height 2
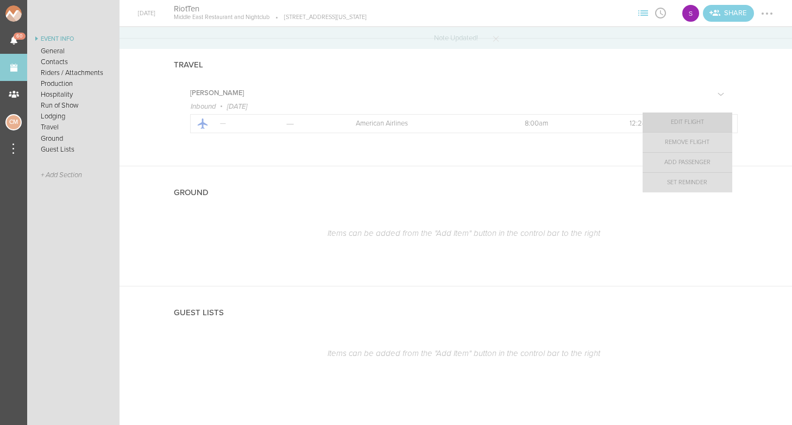
click at [705, 123] on link "Edit Flight" at bounding box center [687, 122] width 90 height 20
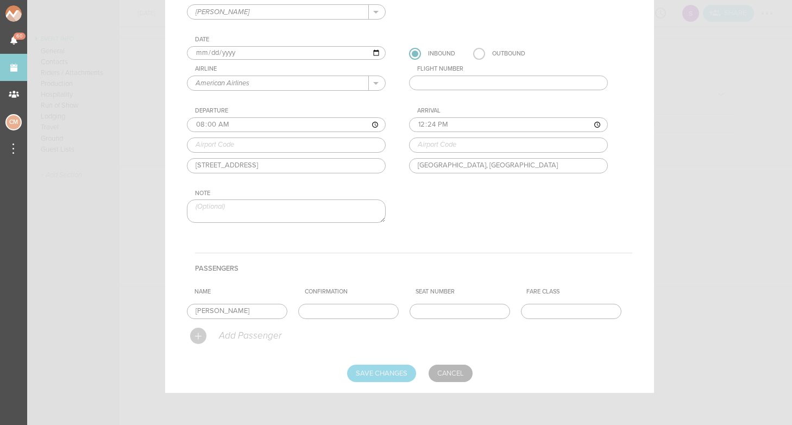
scroll to position [93, 0]
type input "[PERSON_NAME]"
click at [382, 367] on input "Save Changes" at bounding box center [381, 373] width 69 height 17
type input "Saving..."
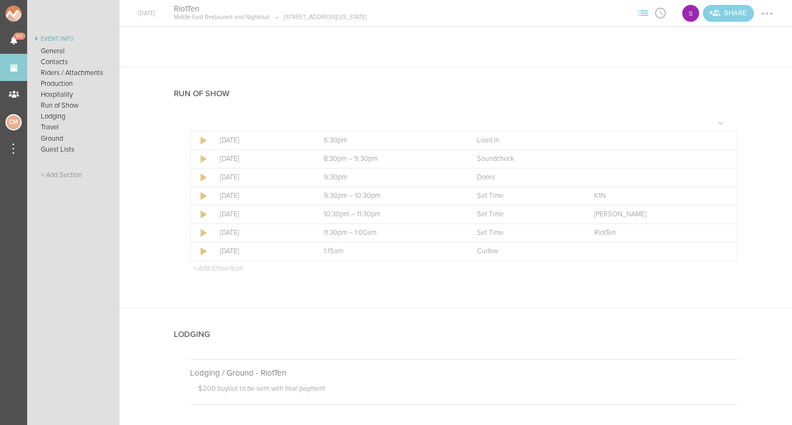
scroll to position [834, 0]
click at [718, 236] on div at bounding box center [722, 234] width 17 height 17
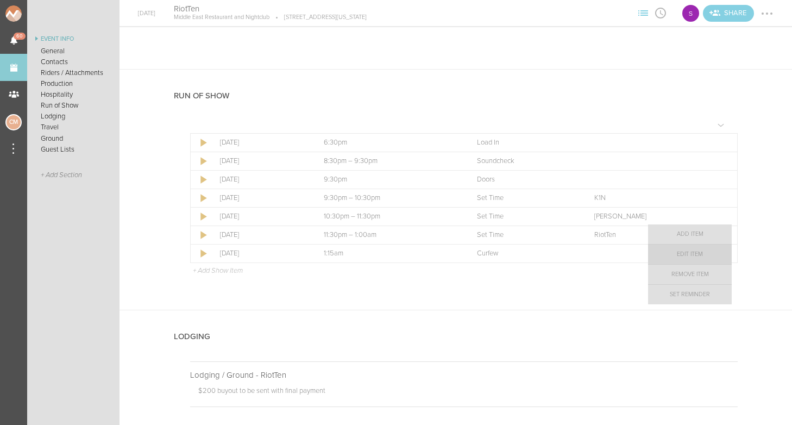
click at [705, 254] on link "Edit Item" at bounding box center [690, 254] width 84 height 20
select select "Set Time"
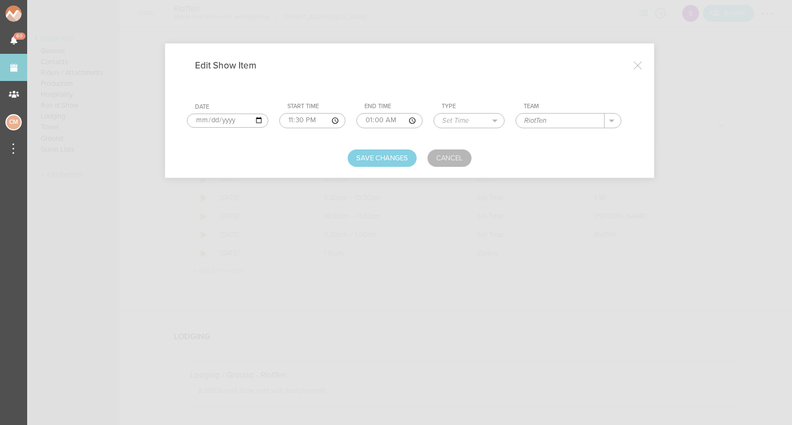
click at [356, 119] on input "01:00" at bounding box center [389, 120] width 66 height 15
click at [364, 119] on input "00:00" at bounding box center [389, 120] width 66 height 15
type input "00:45"
click at [374, 139] on form "Date [DATE] Start Time 23:30 End Time 00:45 Type Load In Soundcheck Line Check …" at bounding box center [409, 126] width 445 height 79
click at [378, 154] on button "Save Changes" at bounding box center [381, 157] width 69 height 17
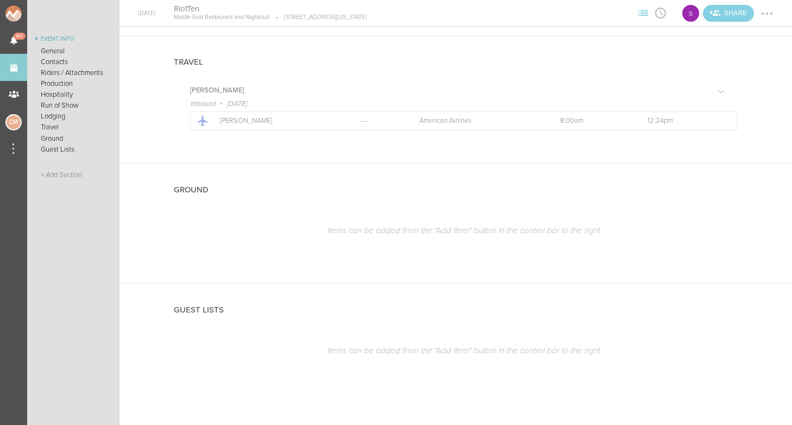
scroll to position [1236, 0]
click at [757, 60] on div at bounding box center [758, 60] width 12 height 12
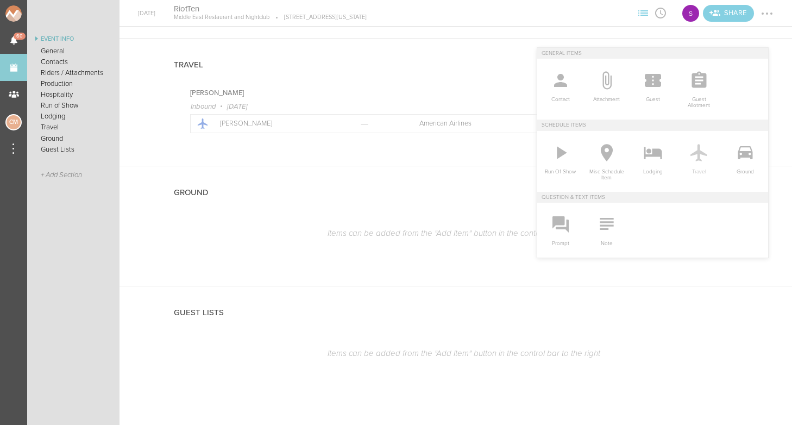
click at [702, 150] on icon at bounding box center [699, 153] width 22 height 22
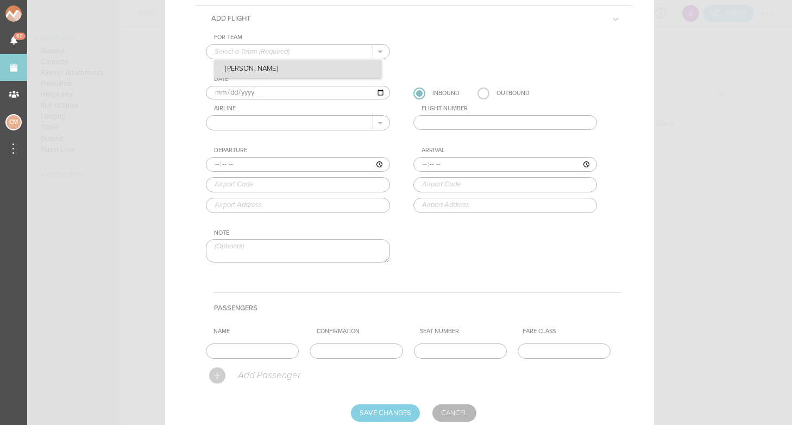
click at [285, 69] on p "[PERSON_NAME]" at bounding box center [297, 69] width 167 height 18
type input "[PERSON_NAME]"
click at [253, 109] on div "Airline" at bounding box center [302, 109] width 176 height 8
click at [464, 116] on input "text" at bounding box center [505, 122] width 184 height 15
type input "3915"
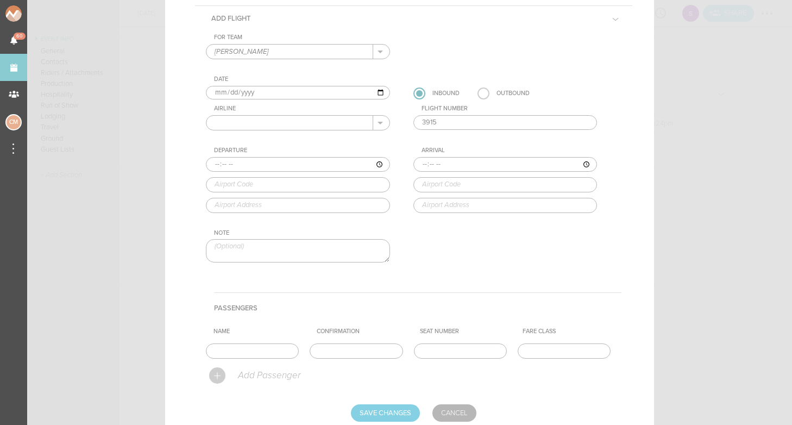
click at [315, 122] on input "text" at bounding box center [289, 123] width 167 height 14
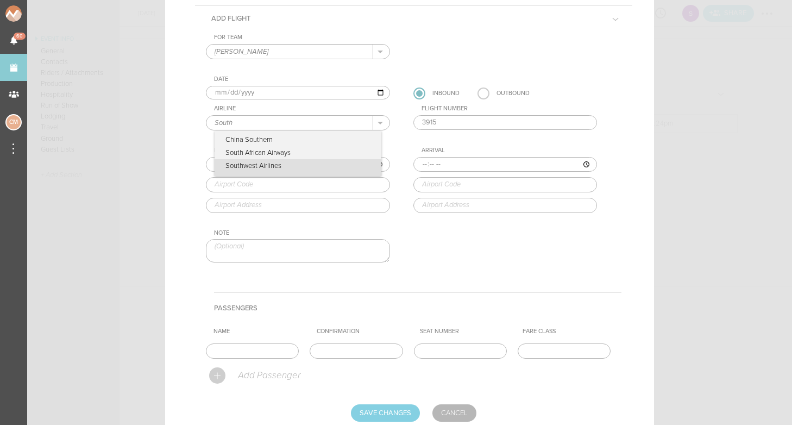
click at [302, 162] on p "Southwest Airlines" at bounding box center [297, 167] width 167 height 16
type input "Southwest Airlines"
click at [461, 122] on input "3915" at bounding box center [505, 122] width 184 height 15
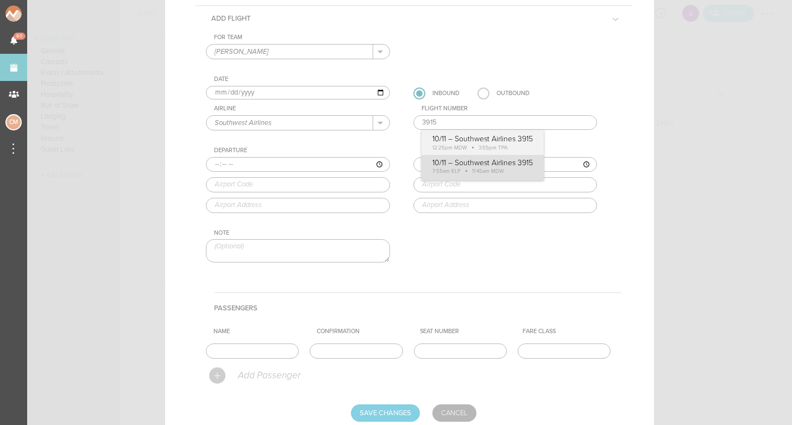
type input "07:55"
type input "ELP"
type input "[GEOGRAPHIC_DATA], [STREET_ADDRESS]"
type input "11:45"
type input "MDW"
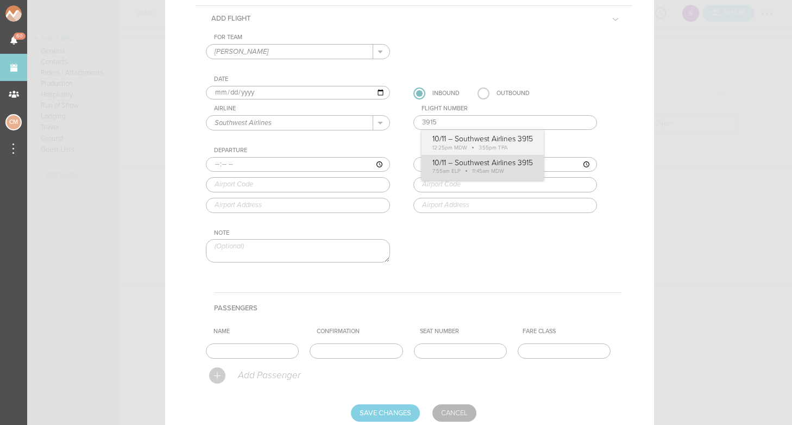
type input "[GEOGRAPHIC_DATA], [STREET_ADDRESS]"
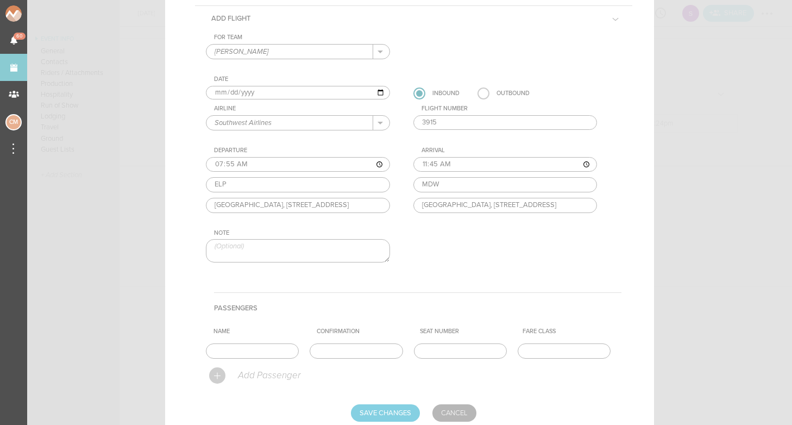
click at [520, 172] on div "For Team [PERSON_NAME] + Add New Team [PERSON_NAME] . [PERSON_NAME] Date [DATE]…" at bounding box center [413, 158] width 415 height 248
click at [450, 117] on input "3915" at bounding box center [505, 122] width 184 height 15
type input "3289"
type input "12:45"
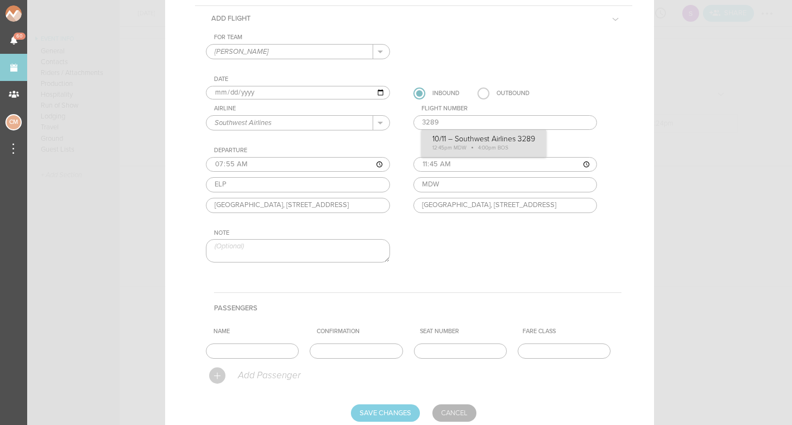
type input "MDW"
type input "[GEOGRAPHIC_DATA], [STREET_ADDRESS]"
type input "16:00"
type input "BOS"
type input "[GEOGRAPHIC_DATA][PERSON_NAME], [STREET_ADDRESS]"
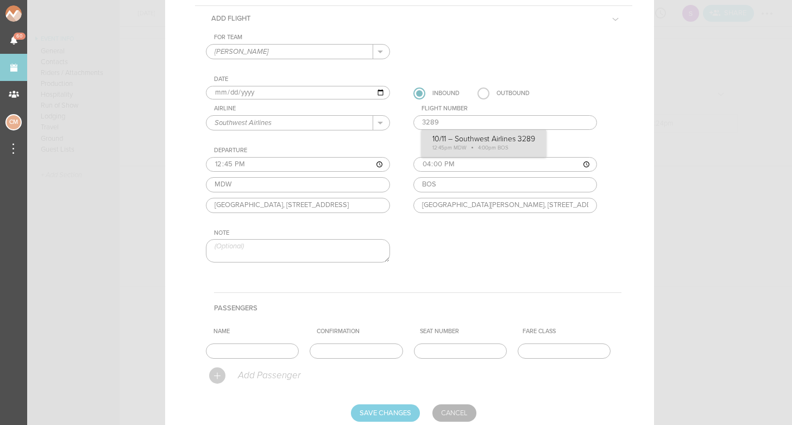
click at [461, 144] on div "For Team [PERSON_NAME] + Add New Team [PERSON_NAME] . [PERSON_NAME] Date [DATE]…" at bounding box center [413, 158] width 415 height 248
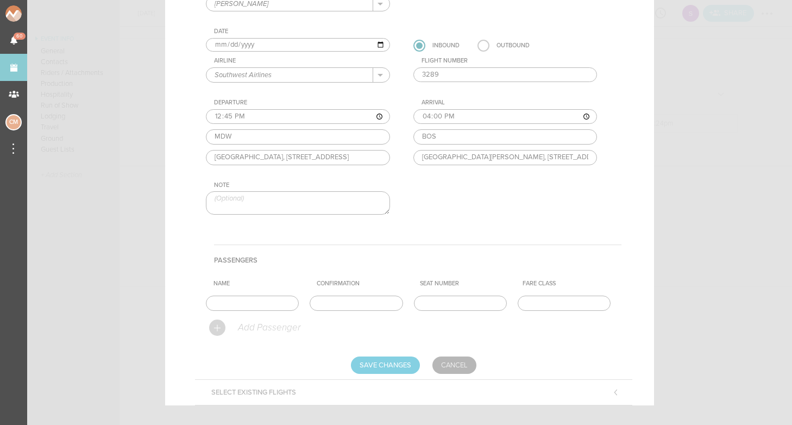
scroll to position [146, 0]
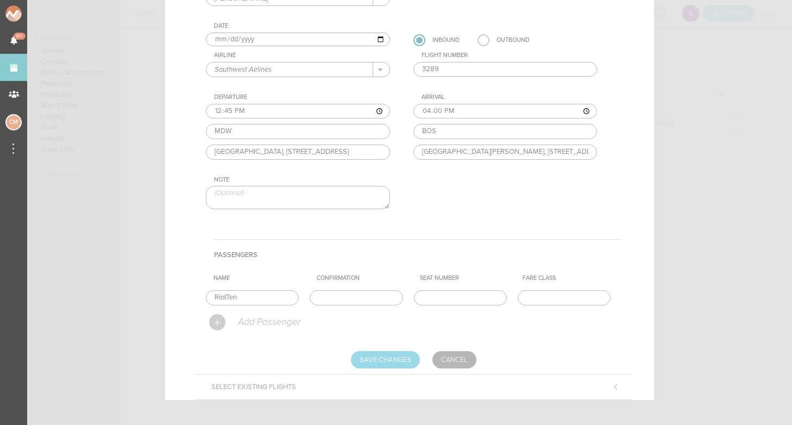
type input "RiotTen"
click at [385, 352] on input "Save Changes" at bounding box center [385, 359] width 69 height 17
type input "Saving..."
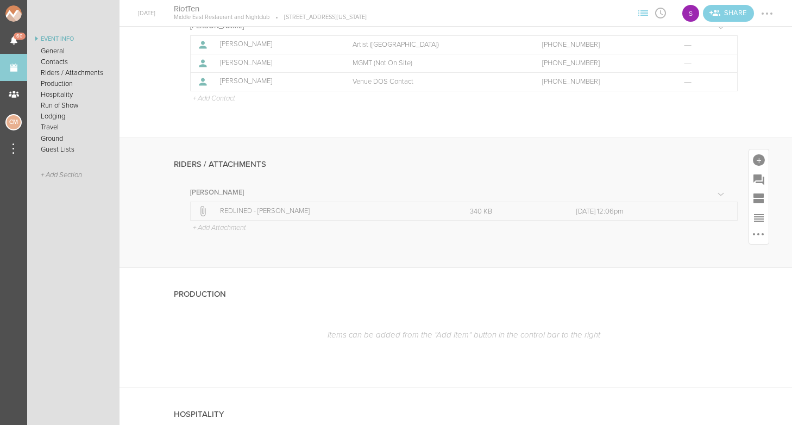
scroll to position [238, 0]
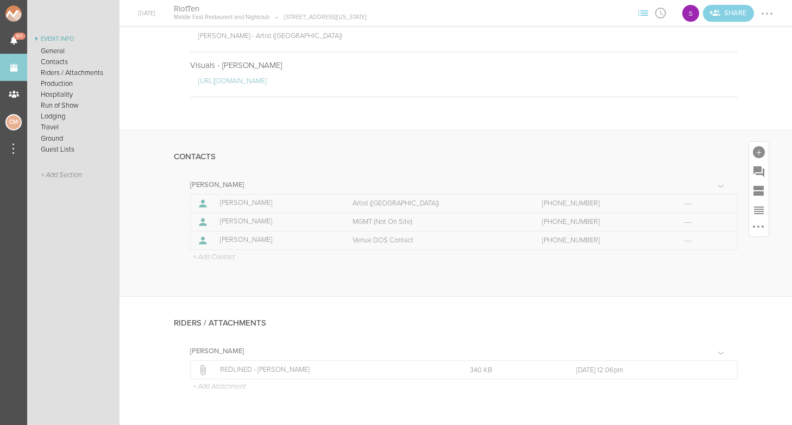
click at [223, 255] on p "+ Add Contact" at bounding box center [213, 257] width 43 height 9
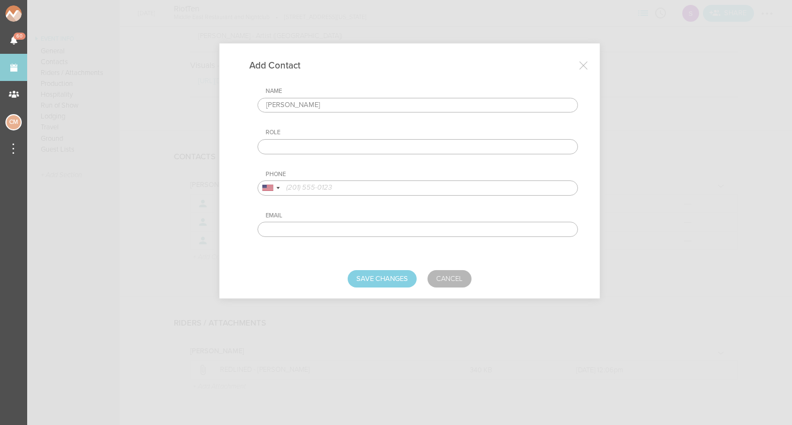
type input "[PERSON_NAME]"
click at [306, 151] on input "text" at bounding box center [417, 146] width 320 height 15
type input "Artist - RiotTen"
click at [314, 191] on input "tel" at bounding box center [417, 187] width 320 height 15
type input "9152585584"
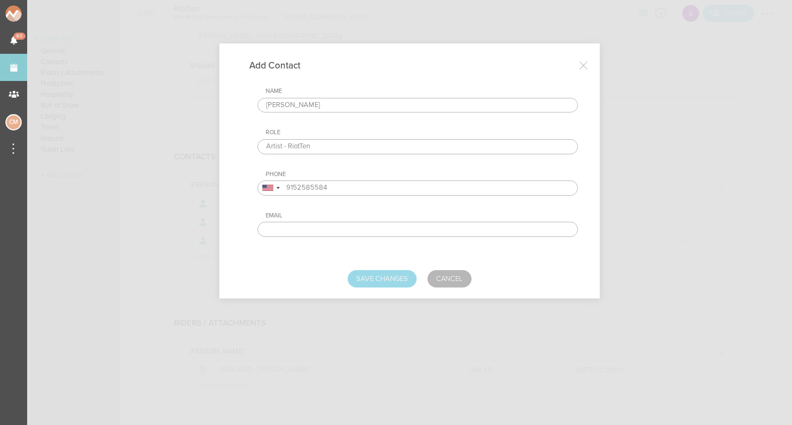
click at [389, 277] on button "Save Changes" at bounding box center [381, 278] width 69 height 17
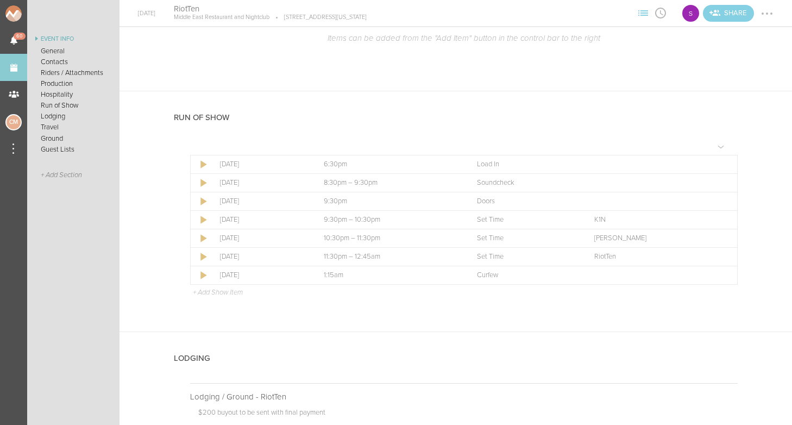
scroll to position [845, 0]
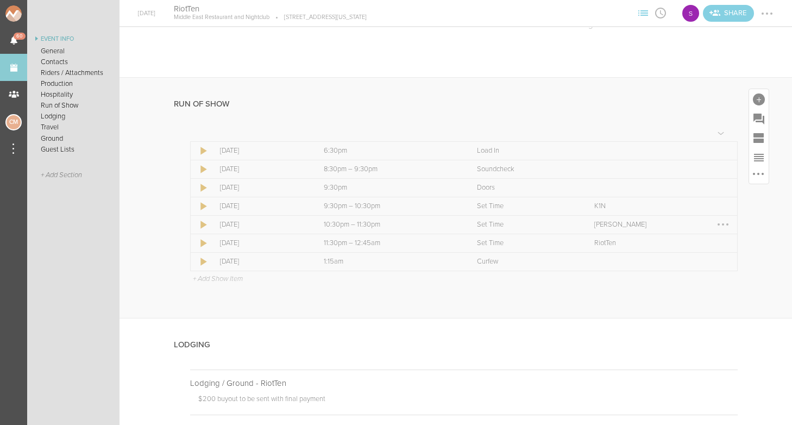
click at [724, 221] on div at bounding box center [722, 224] width 17 height 17
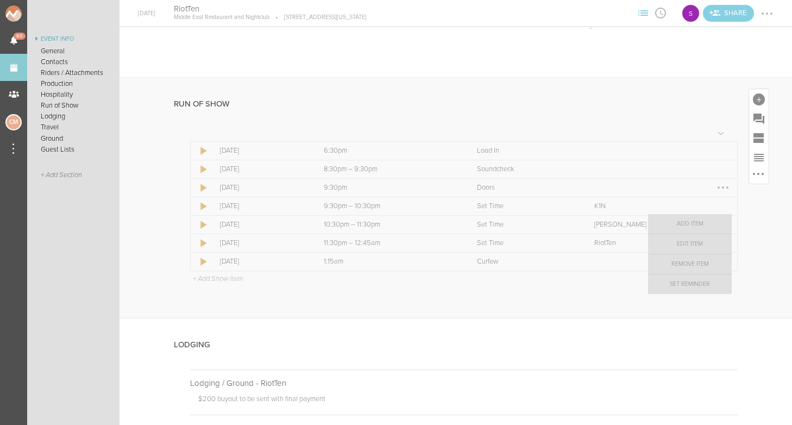
click at [662, 180] on td "Team" at bounding box center [664, 187] width 145 height 18
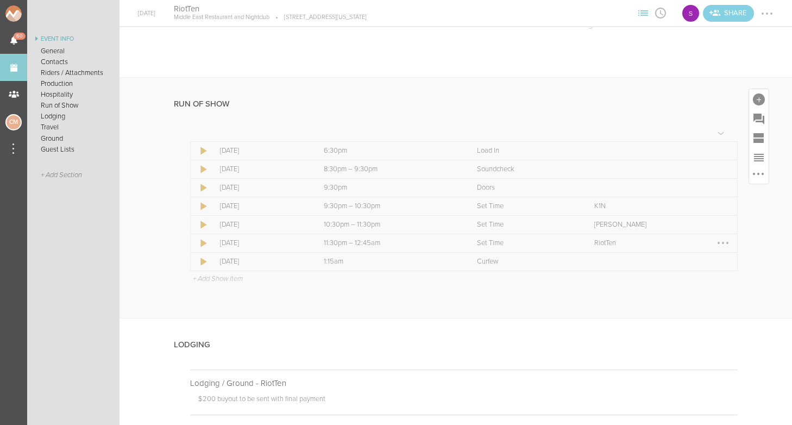
click at [720, 239] on div at bounding box center [722, 242] width 17 height 17
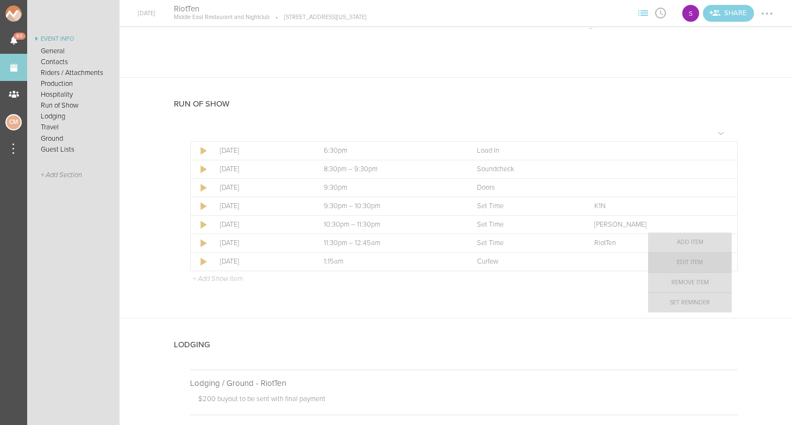
click at [700, 261] on link "Edit Item" at bounding box center [690, 262] width 84 height 20
select select "Set Time"
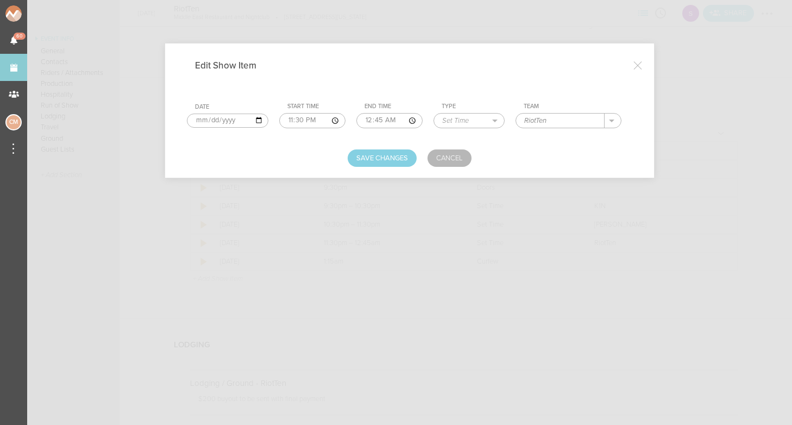
click at [294, 117] on input "23:30" at bounding box center [312, 120] width 66 height 15
type input "23:35"
click at [366, 117] on input "00:45" at bounding box center [389, 120] width 66 height 15
type input "00:50"
click at [382, 151] on button "Save Changes" at bounding box center [381, 157] width 69 height 17
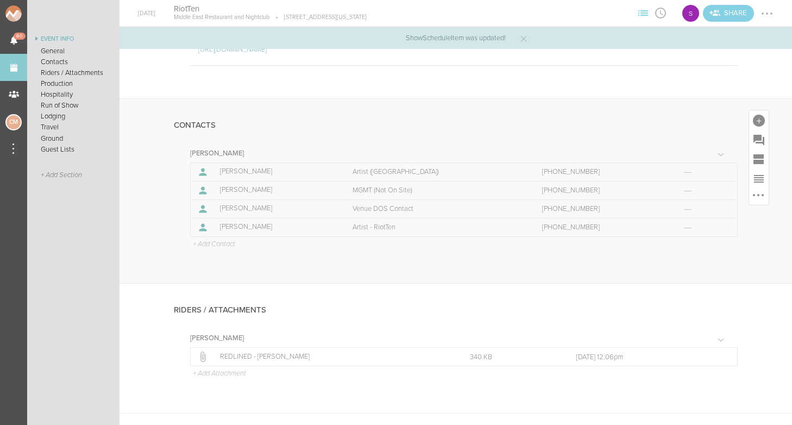
scroll to position [356, 0]
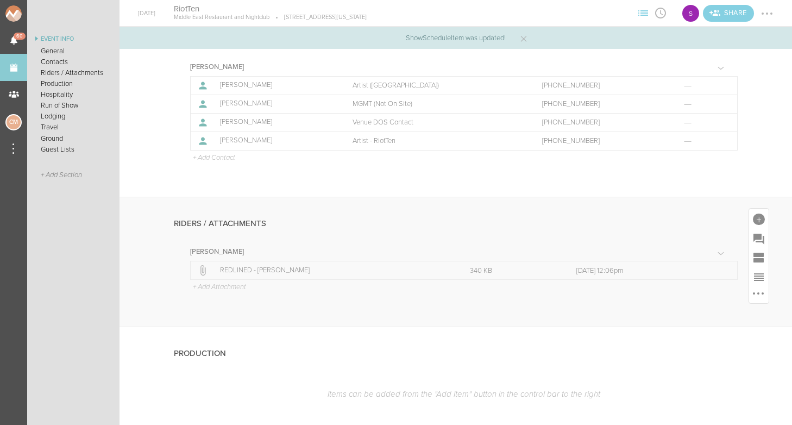
click at [232, 283] on p "+ Add Attachment" at bounding box center [219, 287] width 54 height 9
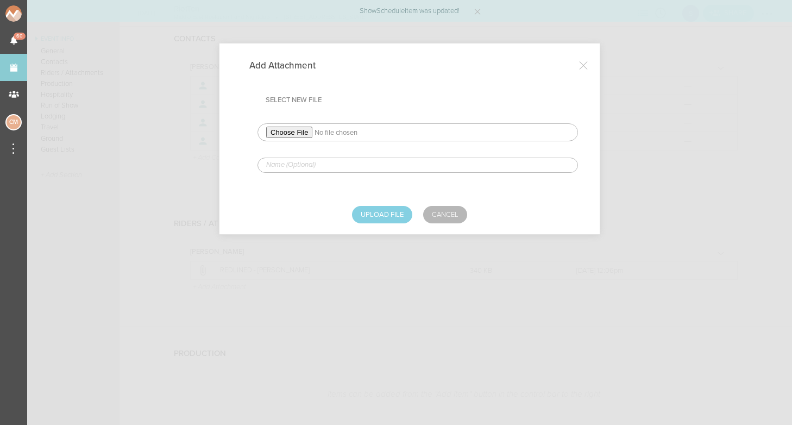
click at [293, 135] on input "file" at bounding box center [417, 132] width 320 height 18
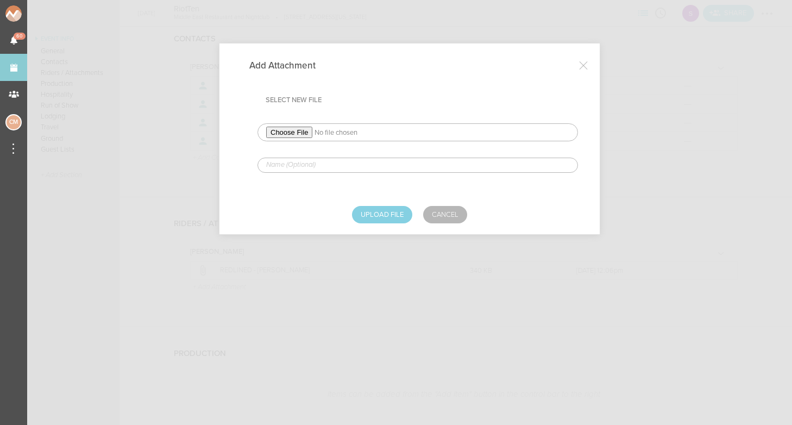
type input "C:\fakepath\Riot Ten - Rider 360 Rider 2025.docx (1).pdf"
click at [313, 166] on input "text" at bounding box center [417, 164] width 320 height 15
type input "REDLINED - RiotTen"
click at [355, 212] on button "Upload File" at bounding box center [382, 214] width 60 height 17
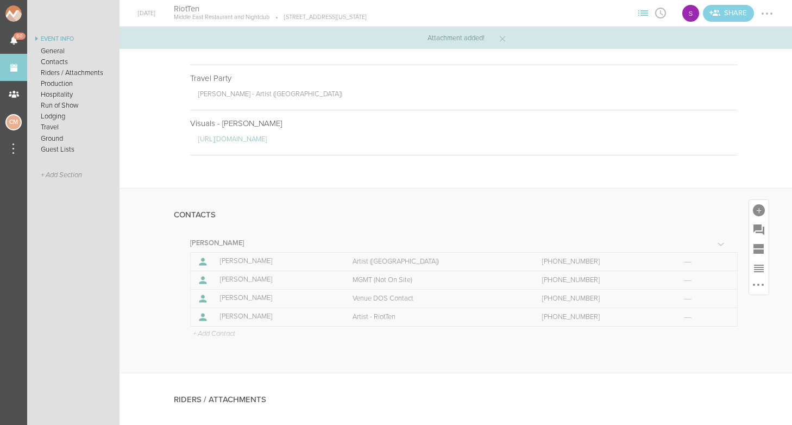
scroll to position [137, 0]
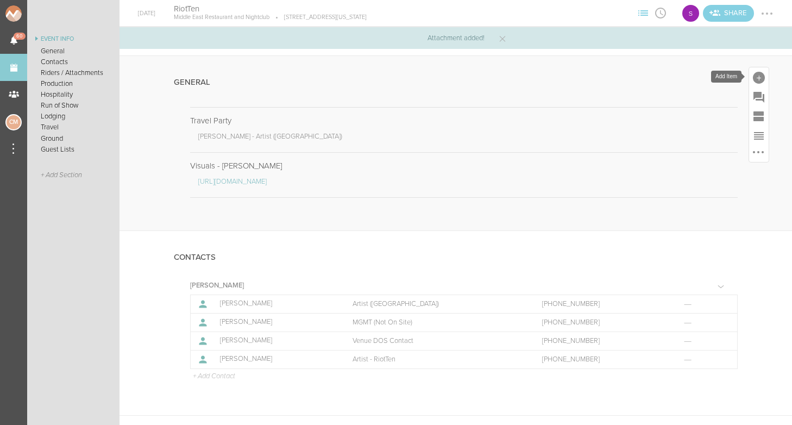
click at [762, 80] on div at bounding box center [758, 78] width 12 height 12
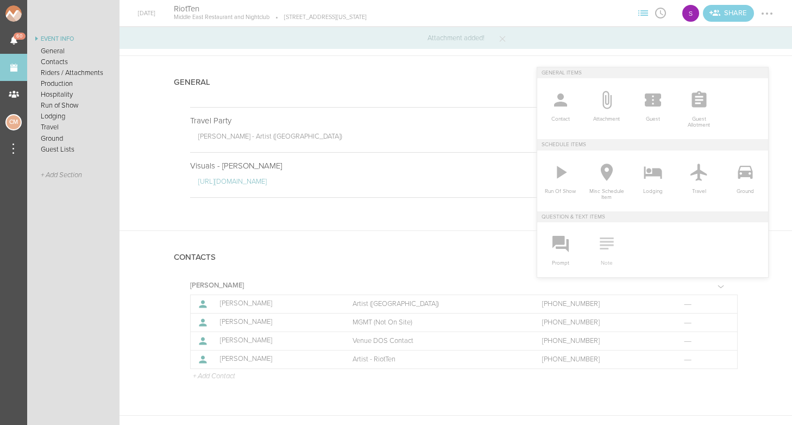
click at [605, 251] on icon at bounding box center [607, 243] width 22 height 22
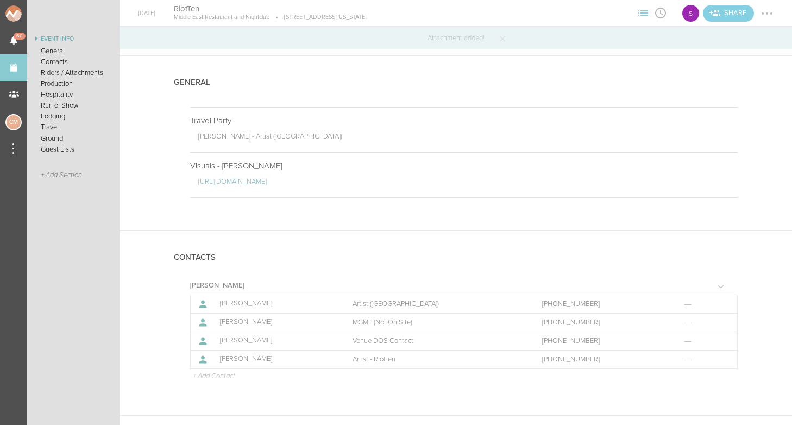
scroll to position [0, 0]
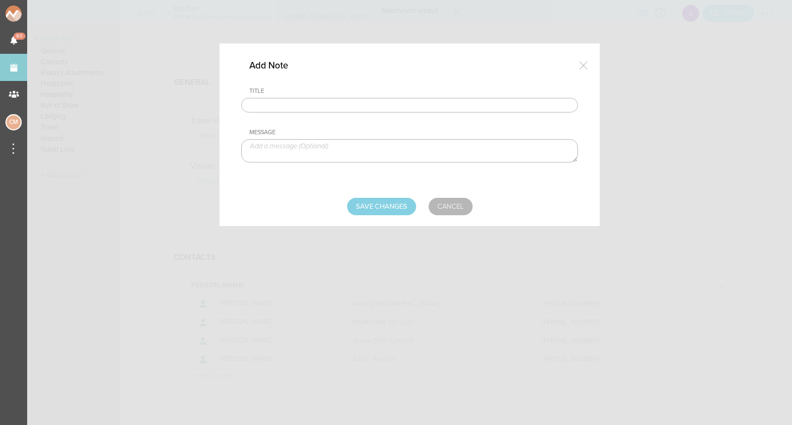
click at [362, 107] on input "text" at bounding box center [409, 105] width 337 height 15
type input "Visuals - RiotTen"
click at [334, 148] on textarea at bounding box center [409, 150] width 337 height 23
paste textarea "[URL][DOMAIN_NAME]"
type textarea "[URL][DOMAIN_NAME]"
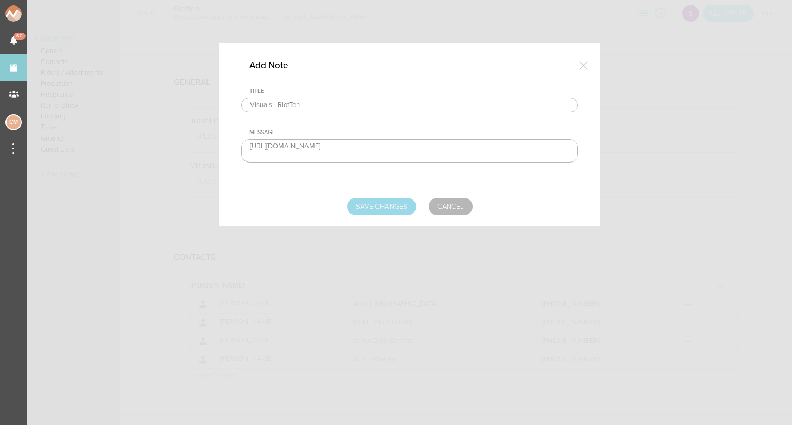
click at [371, 202] on input "Save Changes" at bounding box center [381, 206] width 69 height 17
type input "Saving..."
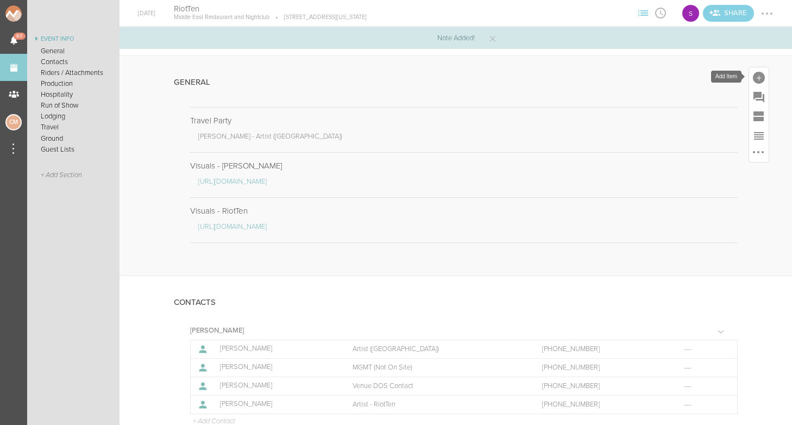
click at [761, 78] on div at bounding box center [758, 78] width 12 height 12
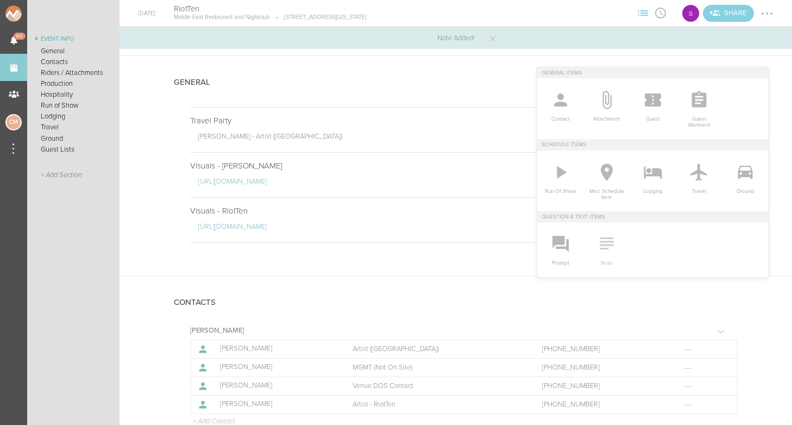
click at [603, 246] on icon at bounding box center [607, 243] width 22 height 22
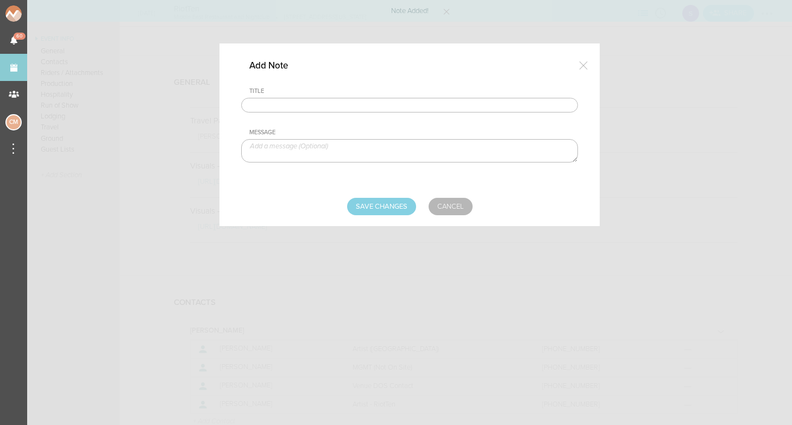
click at [428, 117] on div "Title Message" at bounding box center [409, 133] width 337 height 93
click at [422, 100] on input "text" at bounding box center [409, 105] width 337 height 15
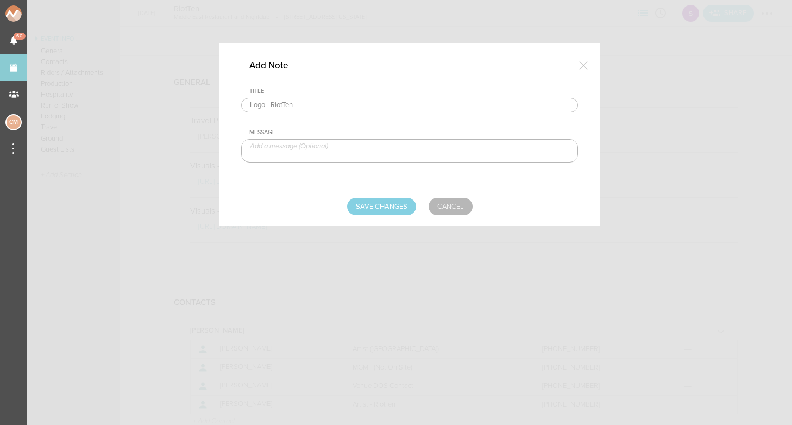
type input "Logo - RiotTen"
click at [302, 143] on textarea at bounding box center [409, 150] width 337 height 23
paste textarea "[URL][DOMAIN_NAME]"
type textarea "[URL][DOMAIN_NAME]"
click at [389, 209] on input "Save Changes" at bounding box center [381, 206] width 69 height 17
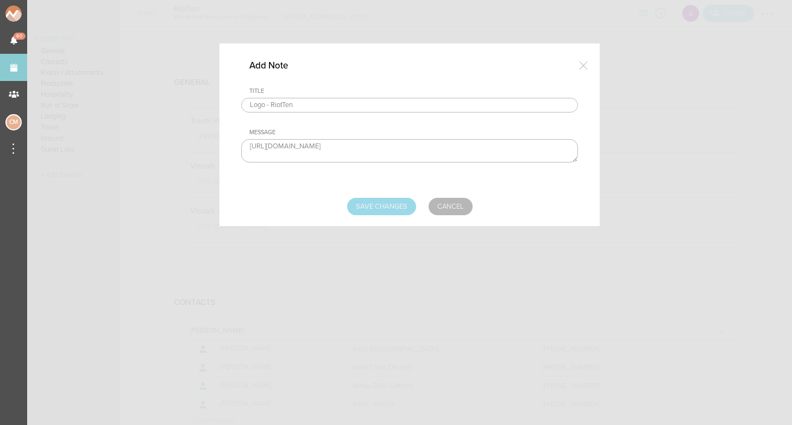
type input "Saving..."
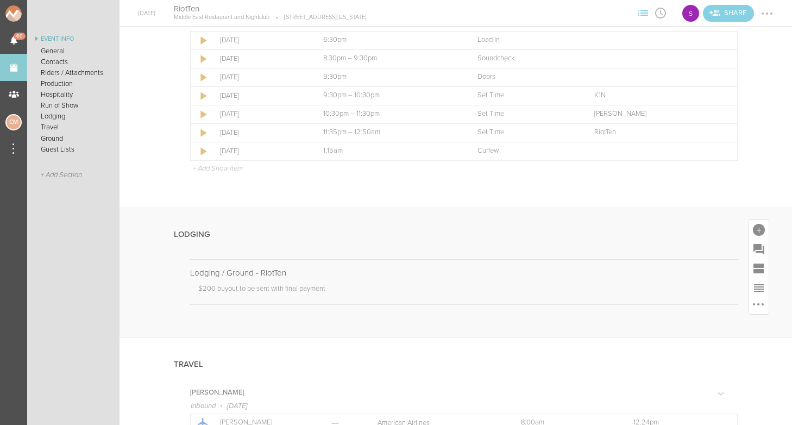
scroll to position [1060, 0]
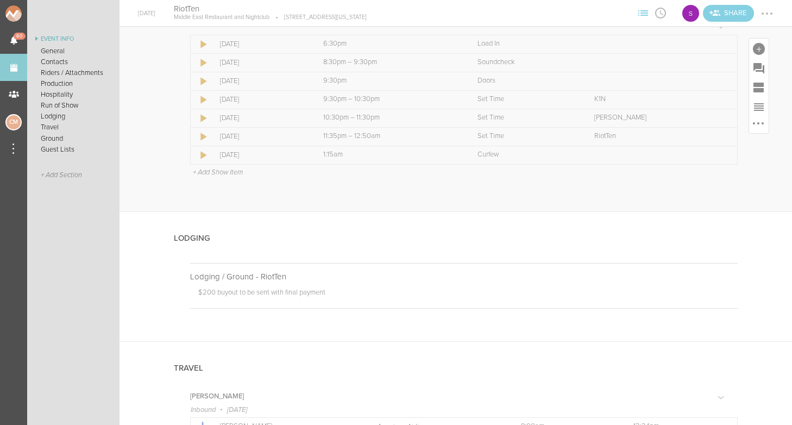
click at [218, 174] on p "+ Add Show Item" at bounding box center [218, 172] width 50 height 9
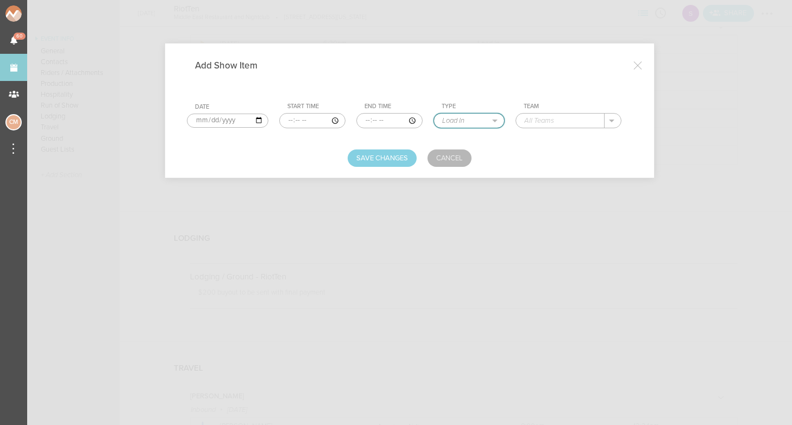
select select "Changeover"
click at [279, 118] on input "time" at bounding box center [312, 120] width 66 height 15
click at [292, 120] on input "time" at bounding box center [312, 120] width 66 height 15
click at [306, 117] on input "time" at bounding box center [312, 120] width 66 height 15
type input "23:30"
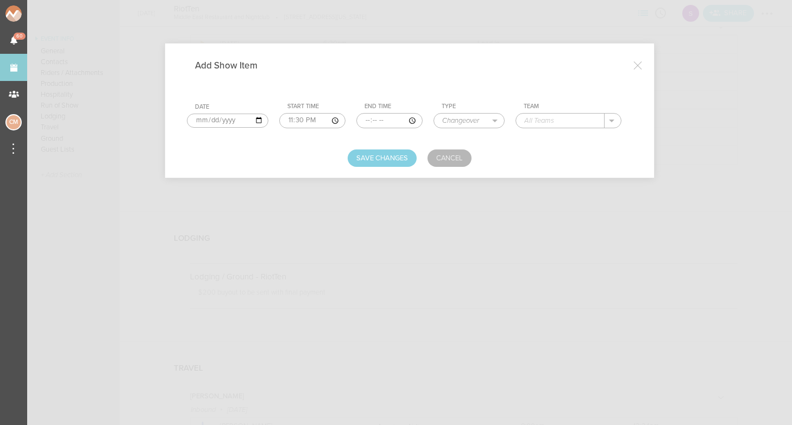
click at [356, 120] on input "time" at bounding box center [389, 120] width 66 height 15
click at [366, 120] on input "time" at bounding box center [389, 120] width 66 height 15
click at [377, 122] on input "time" at bounding box center [389, 120] width 66 height 15
type input "23:35"
click at [420, 139] on form "Date [DATE] Start Time 23:30 End Time 23:35 Type Load In Soundcheck Line Check …" at bounding box center [409, 126] width 445 height 79
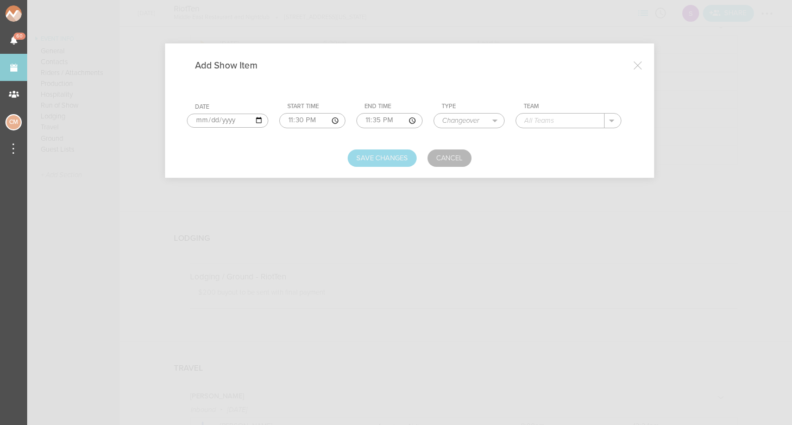
click at [394, 158] on button "Save Changes" at bounding box center [381, 157] width 69 height 17
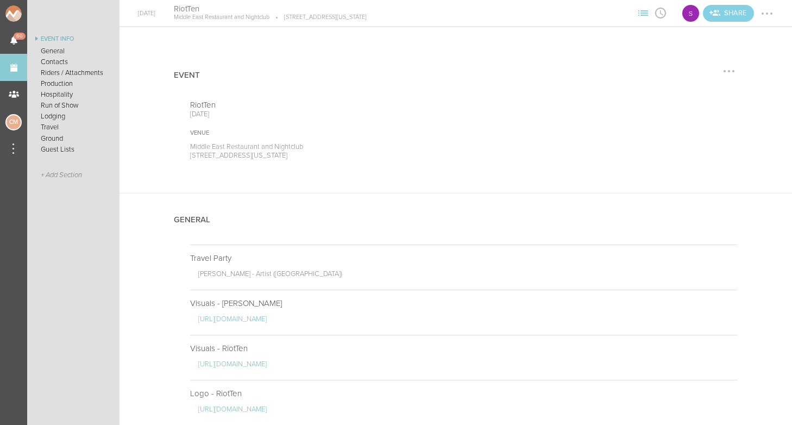
scroll to position [0, 0]
click at [765, 13] on div at bounding box center [766, 13] width 2 height 2
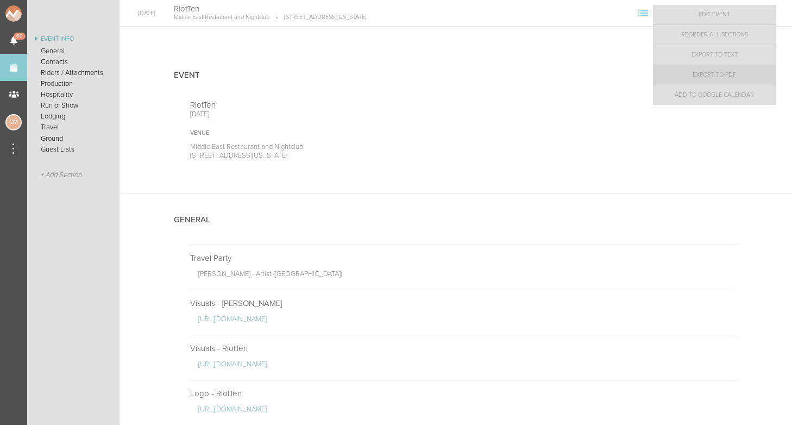
click at [733, 69] on link "Export to PDF" at bounding box center [714, 75] width 123 height 20
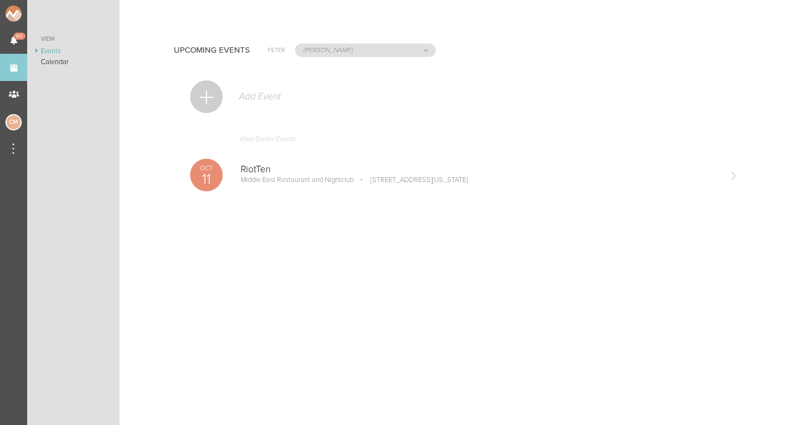
click at [268, 141] on link "View Earlier Events" at bounding box center [463, 141] width 547 height 25
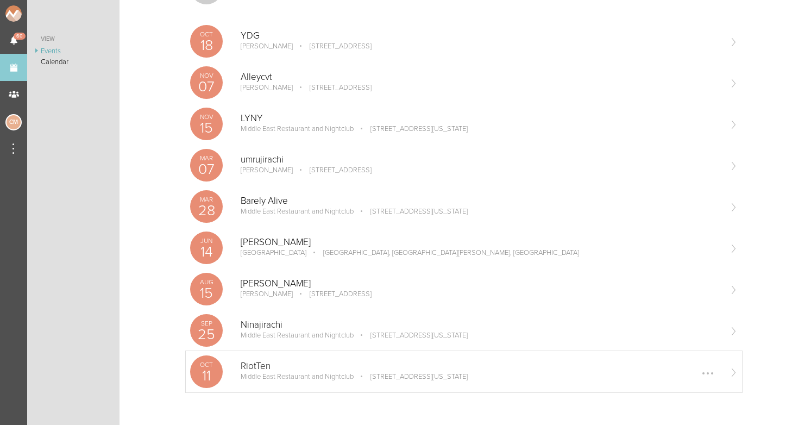
scroll to position [109, 0]
click at [271, 338] on p "Middle East Restaurant and Nightclub" at bounding box center [296, 335] width 113 height 9
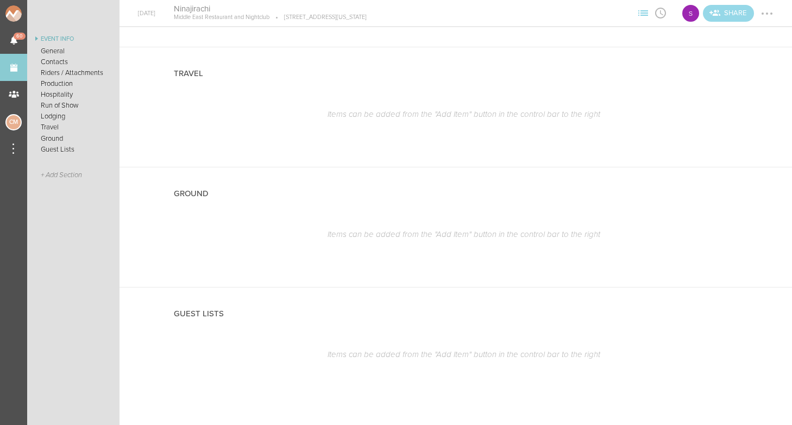
scroll to position [1469, 0]
